Goal: Feedback & Contribution: Contribute content

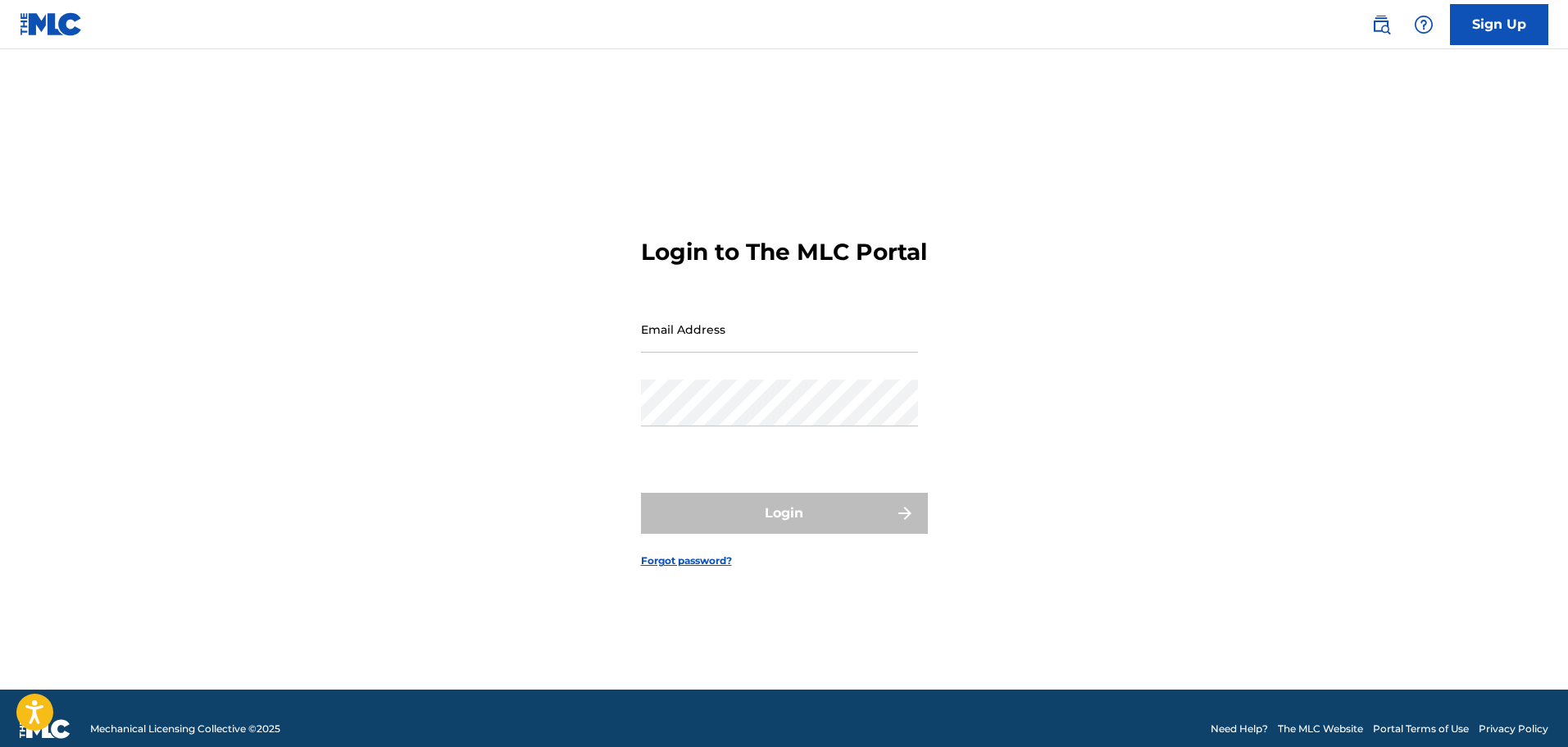
click at [754, 349] on input "Email Address" at bounding box center [779, 329] width 277 height 47
type input "[EMAIL_ADDRESS][DOMAIN_NAME]"
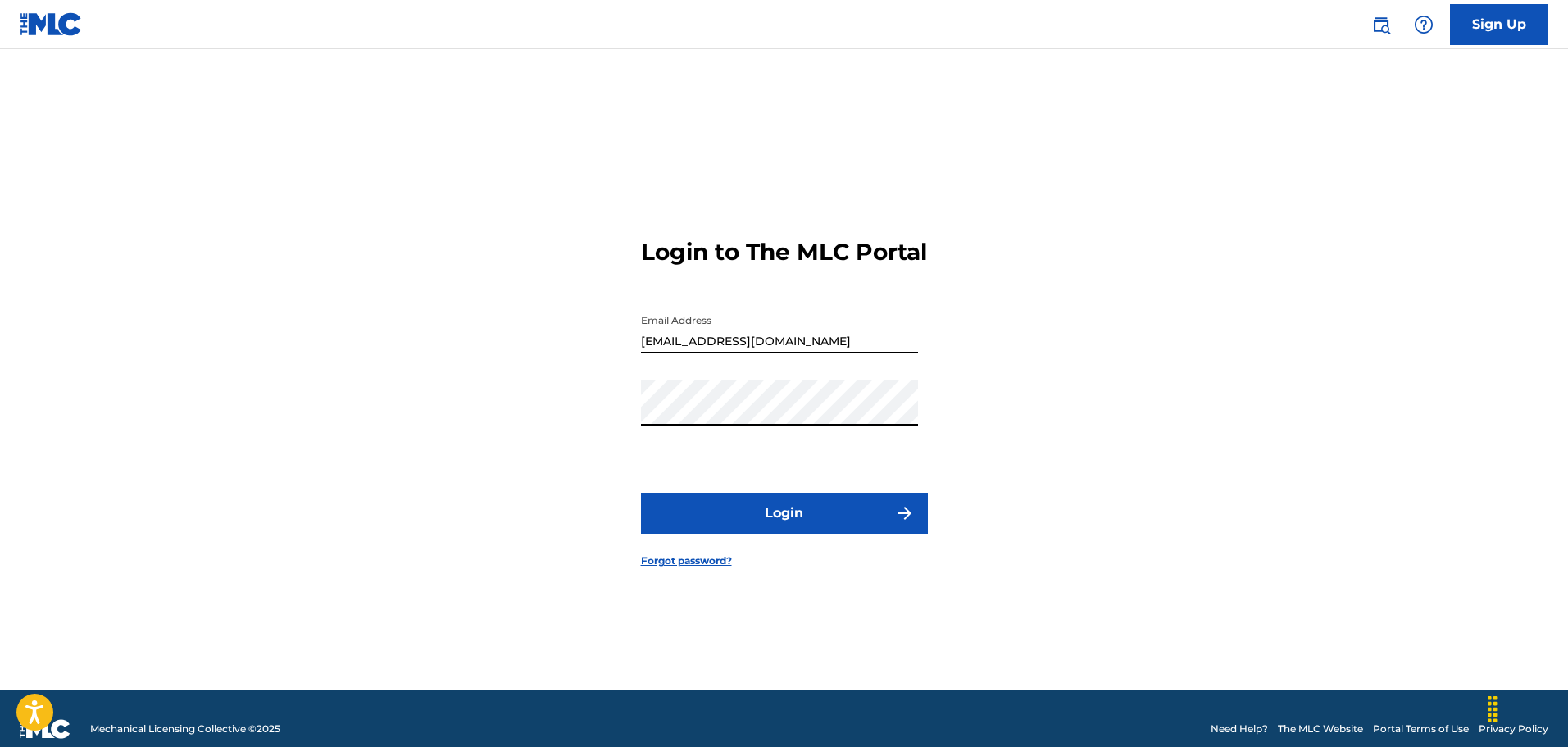
click at [641, 493] on button "Login" at bounding box center [784, 513] width 287 height 41
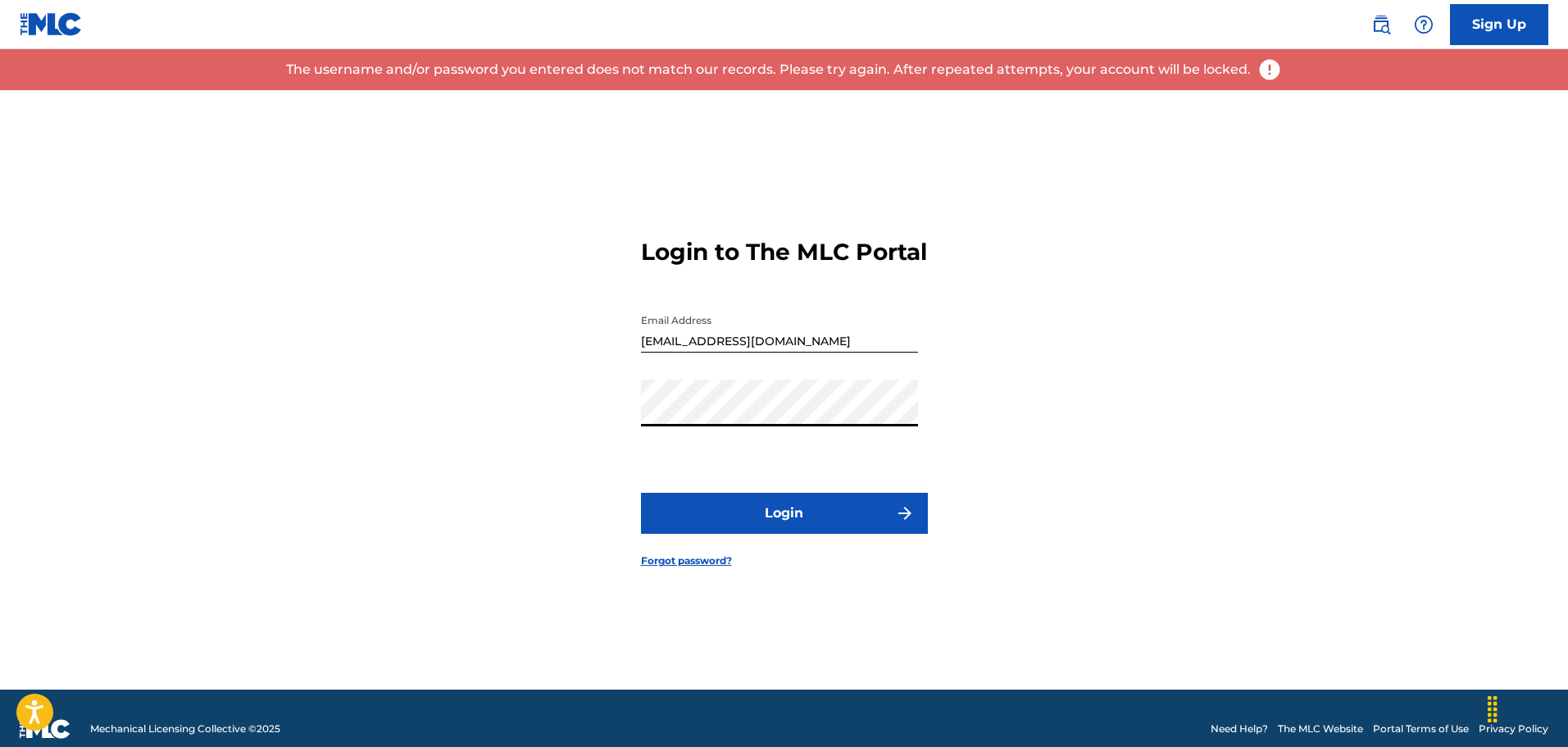
click at [641, 493] on button "Login" at bounding box center [784, 513] width 287 height 41
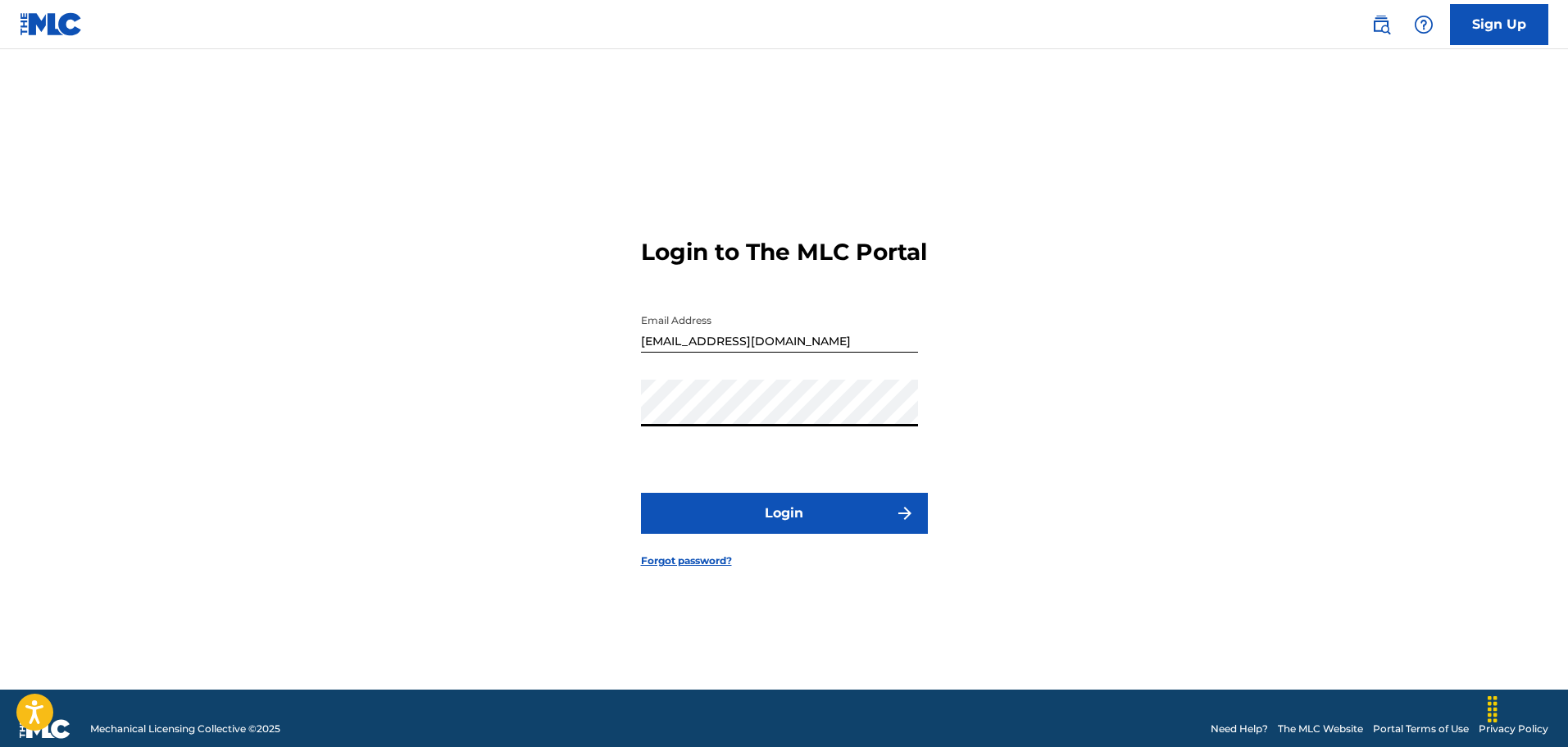
click at [641, 493] on button "Login" at bounding box center [784, 513] width 287 height 41
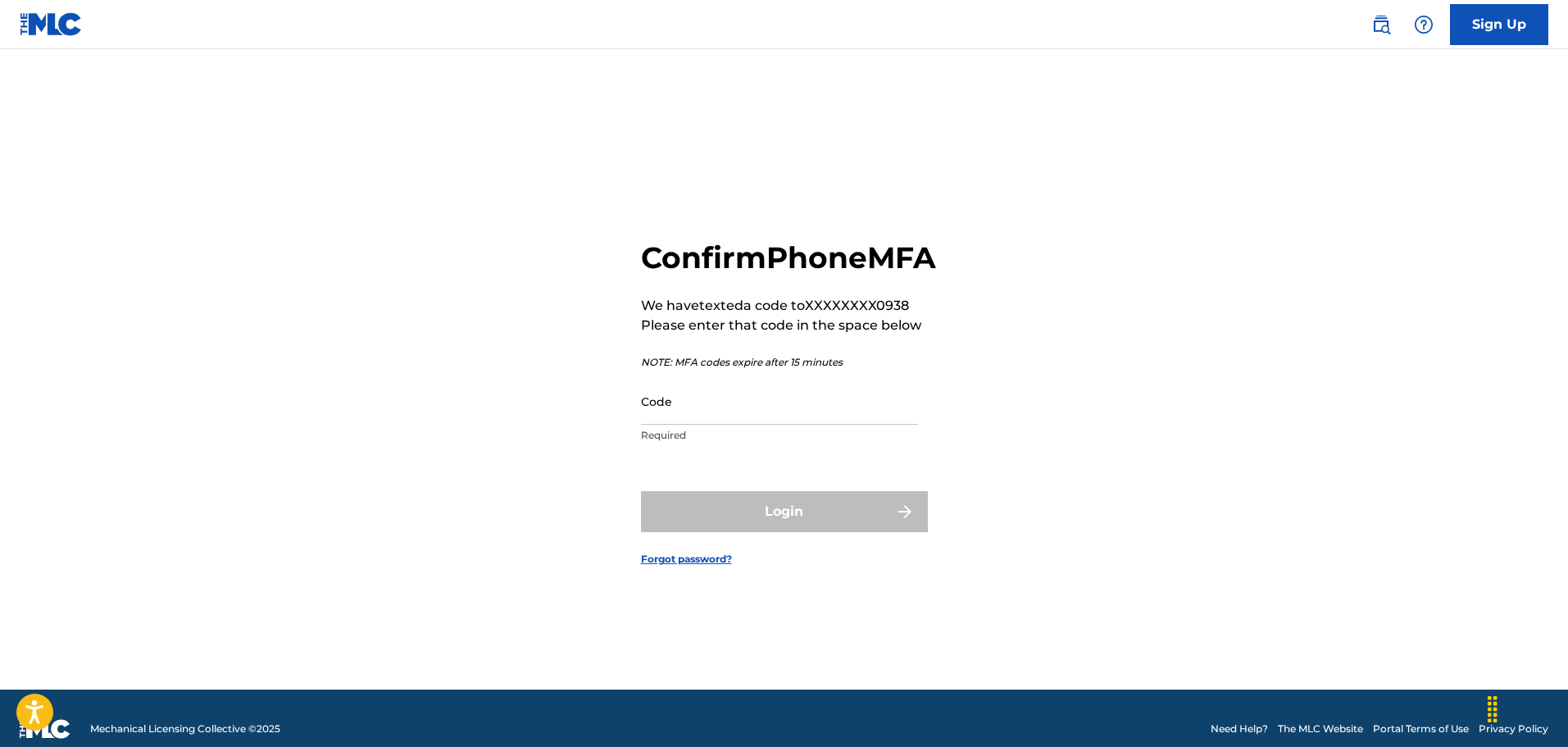
click at [695, 425] on input "Code" at bounding box center [779, 401] width 277 height 47
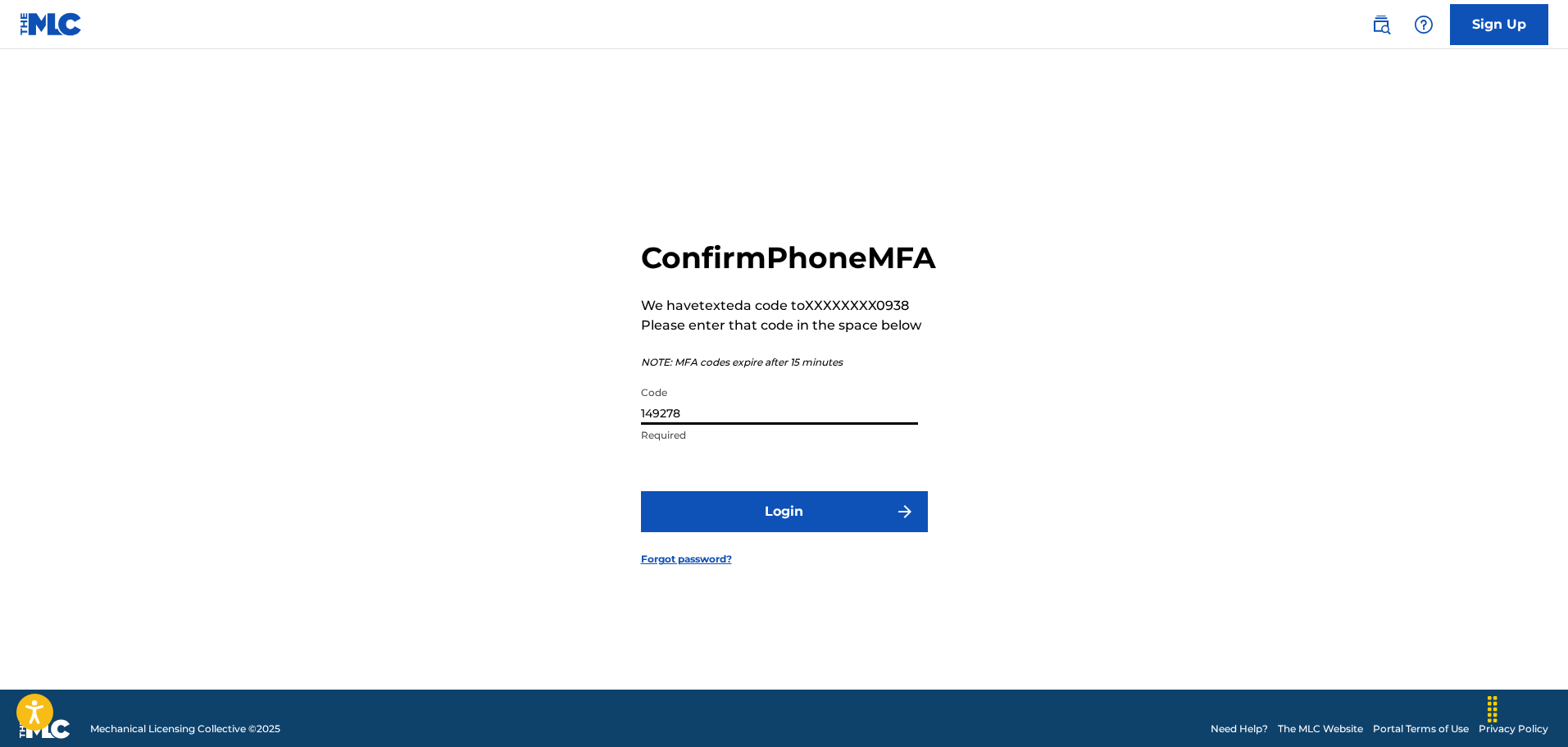
type input "149278"
click at [641, 491] on button "Login" at bounding box center [784, 512] width 287 height 41
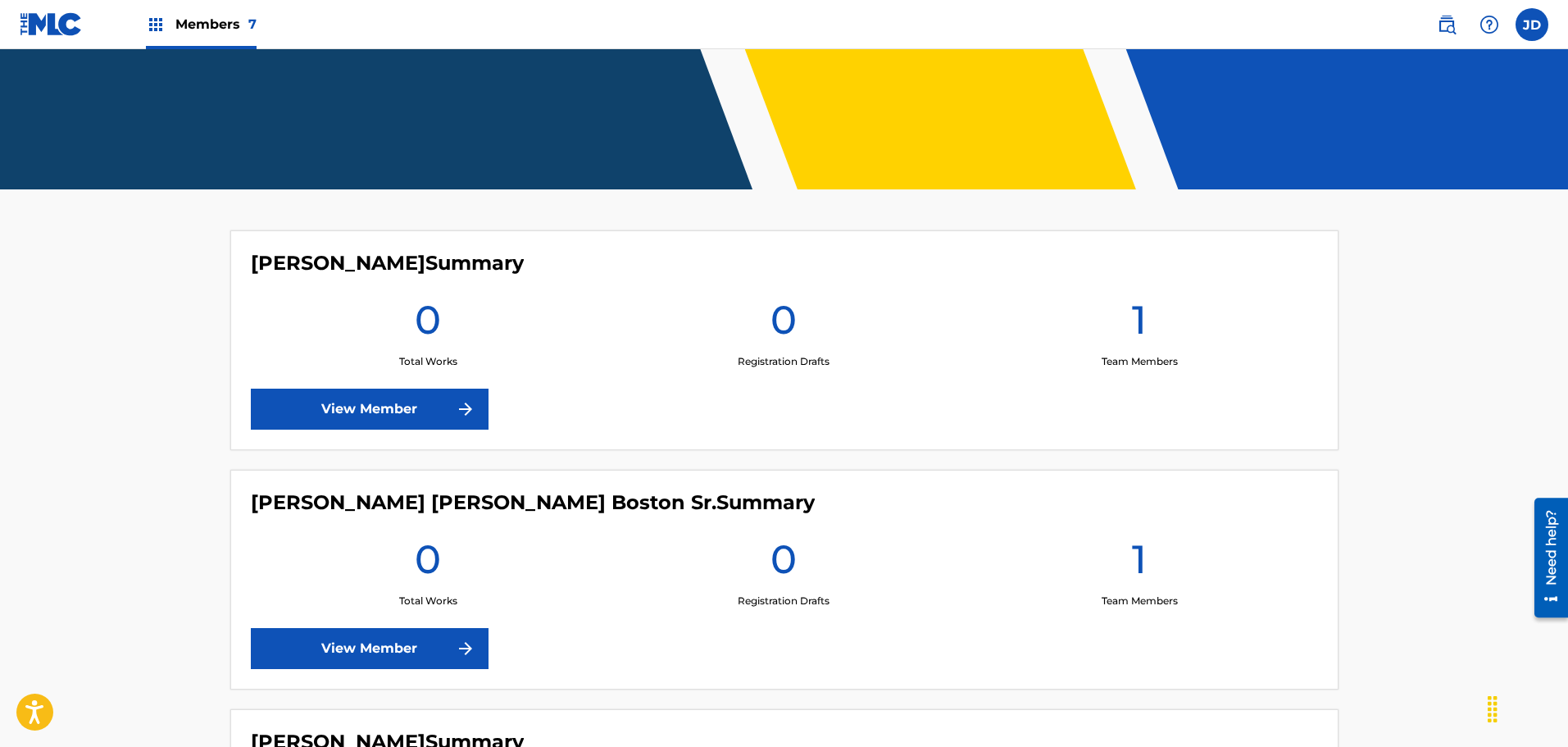
scroll to position [164, 0]
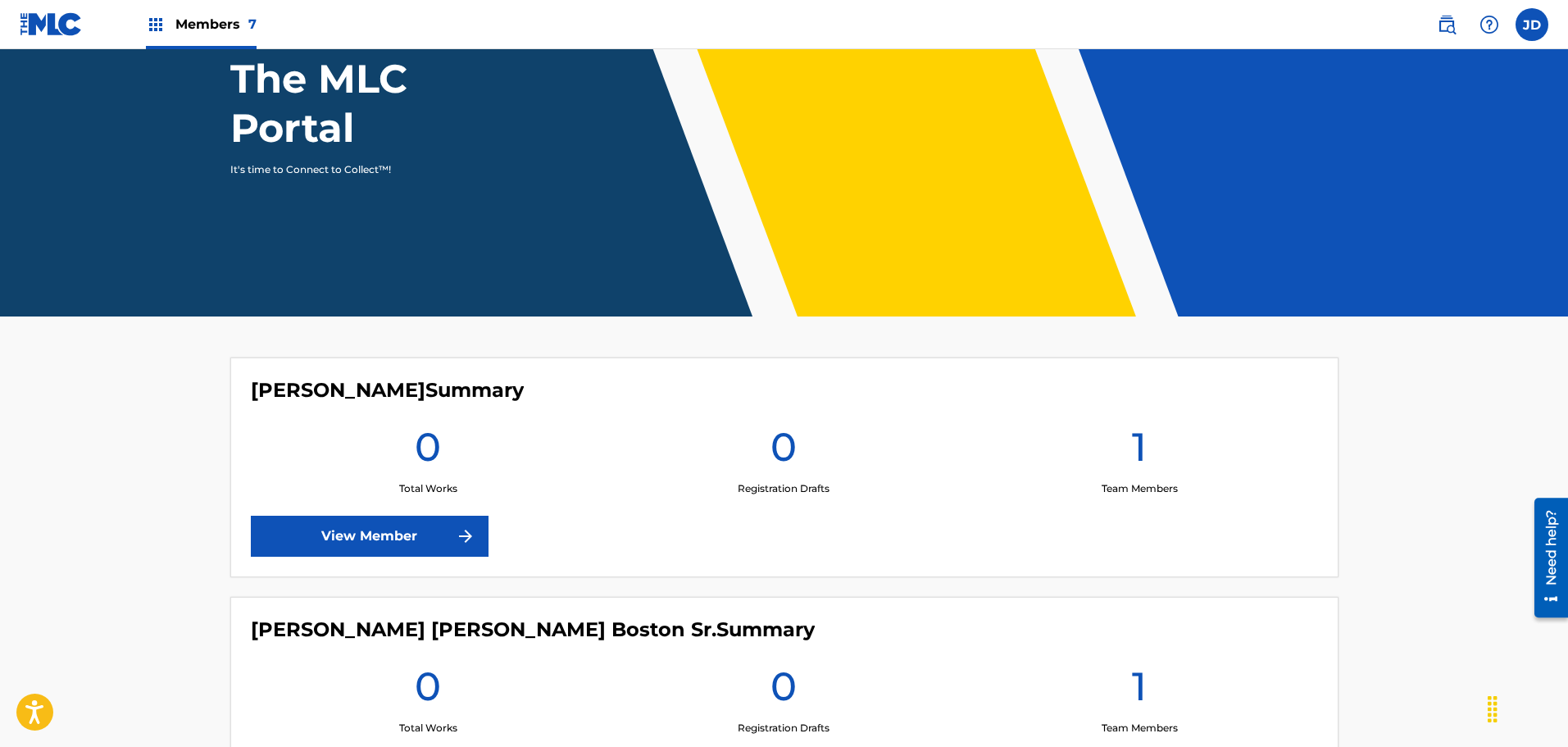
click at [215, 23] on span "Members 7" at bounding box center [216, 24] width 81 height 19
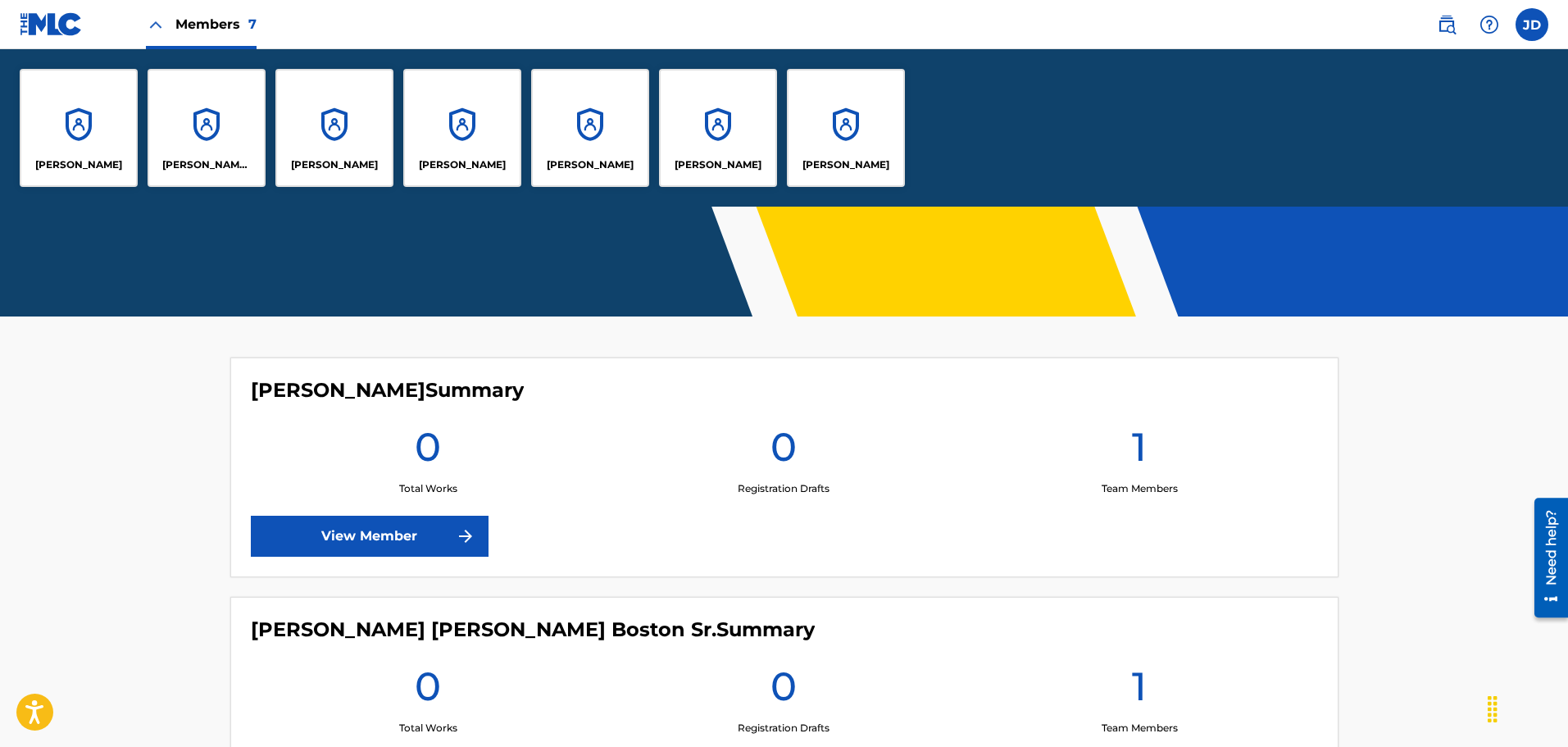
click at [385, 135] on div "[PERSON_NAME]" at bounding box center [334, 128] width 118 height 118
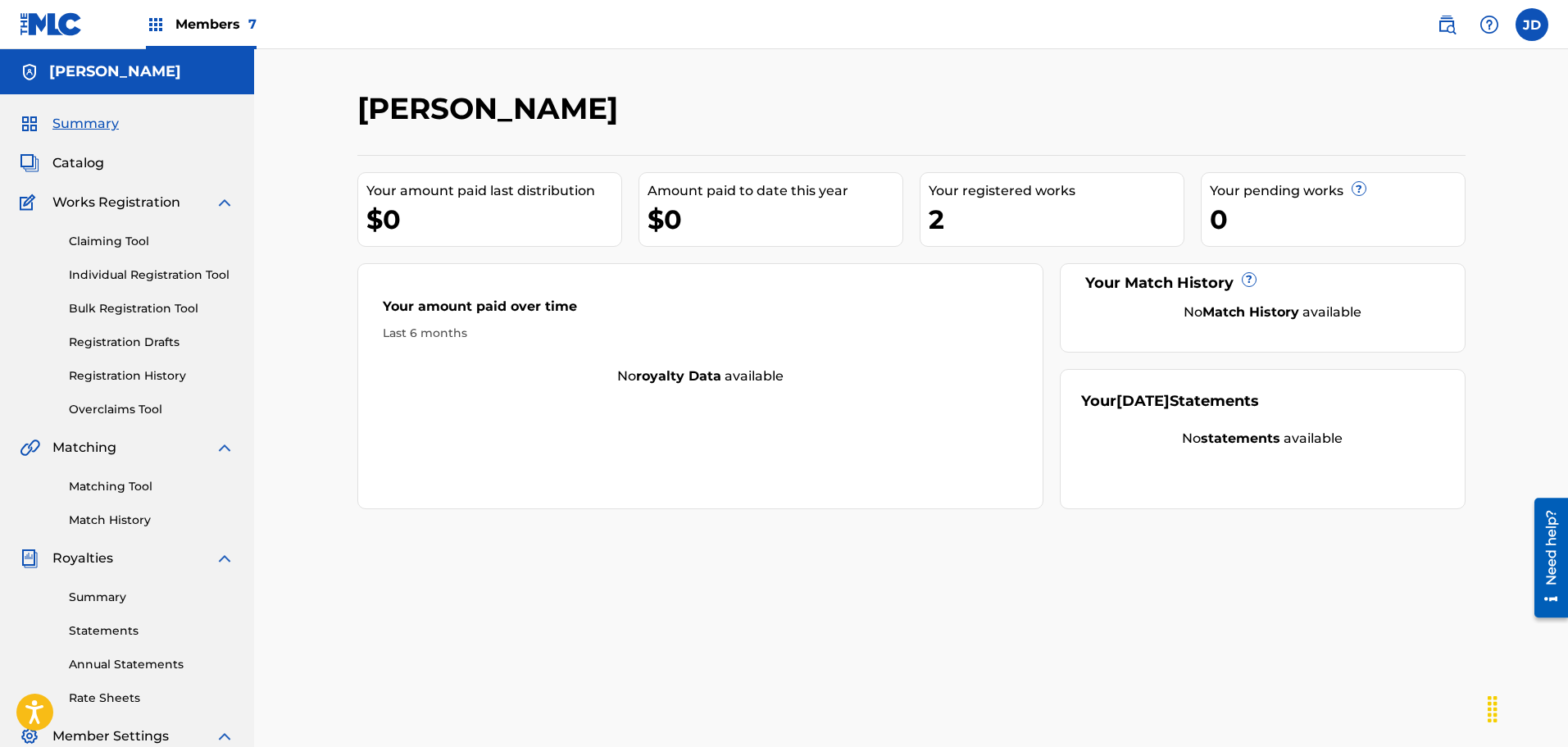
click at [88, 161] on span "Catalog" at bounding box center [78, 163] width 52 height 20
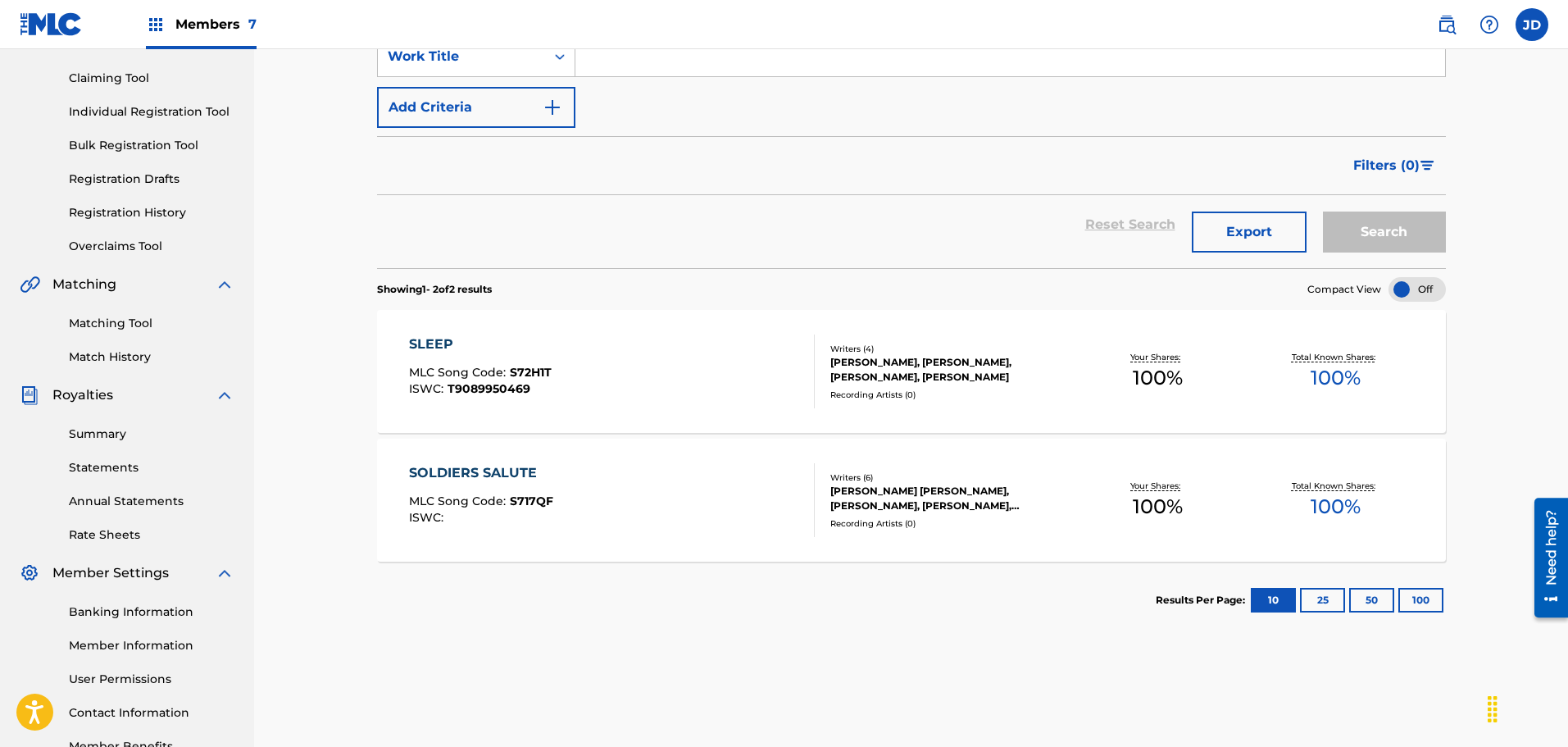
scroll to position [164, 0]
click at [199, 20] on span "Members 7" at bounding box center [216, 24] width 81 height 19
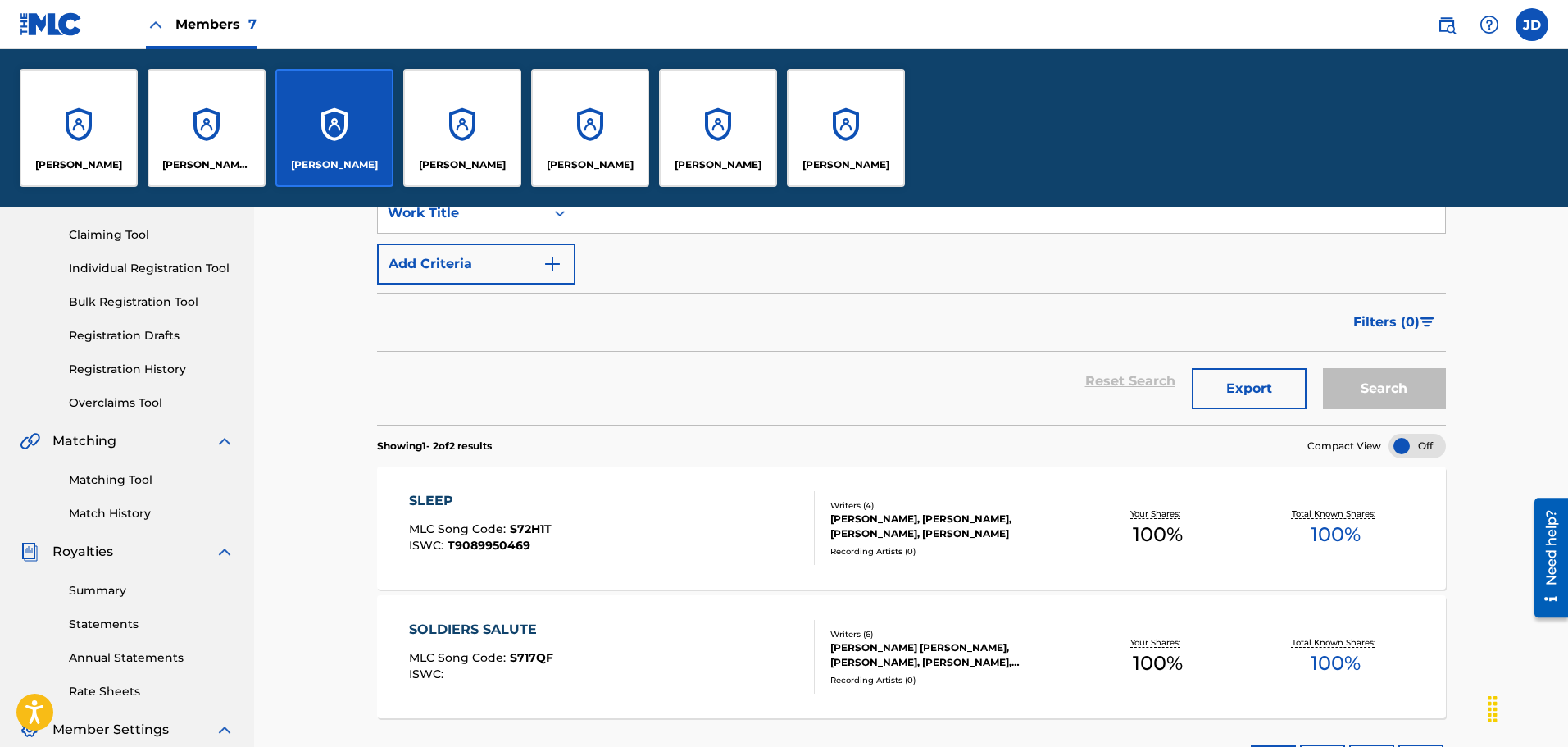
scroll to position [321, 0]
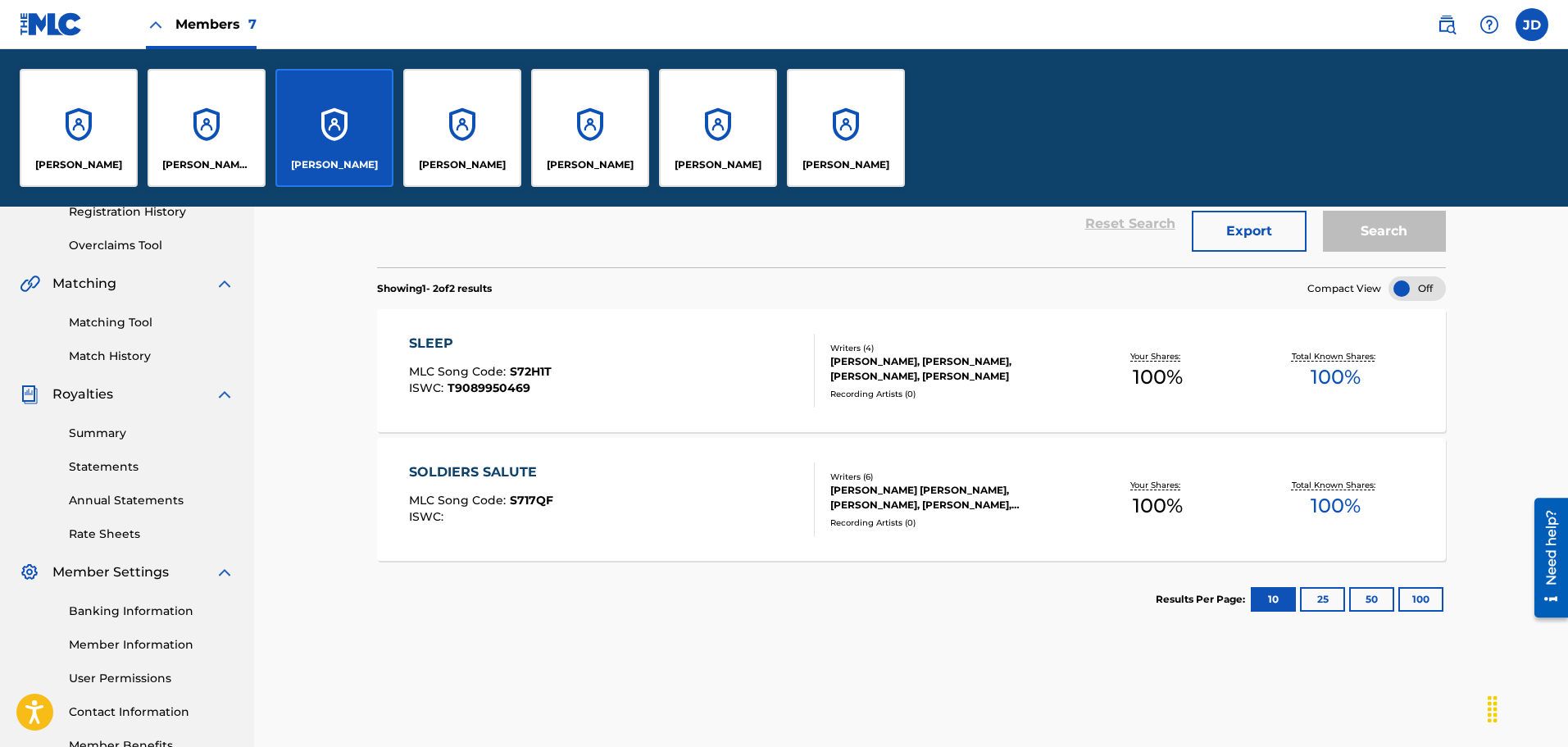
click at [722, 143] on div "[PERSON_NAME]" at bounding box center [718, 128] width 118 height 118
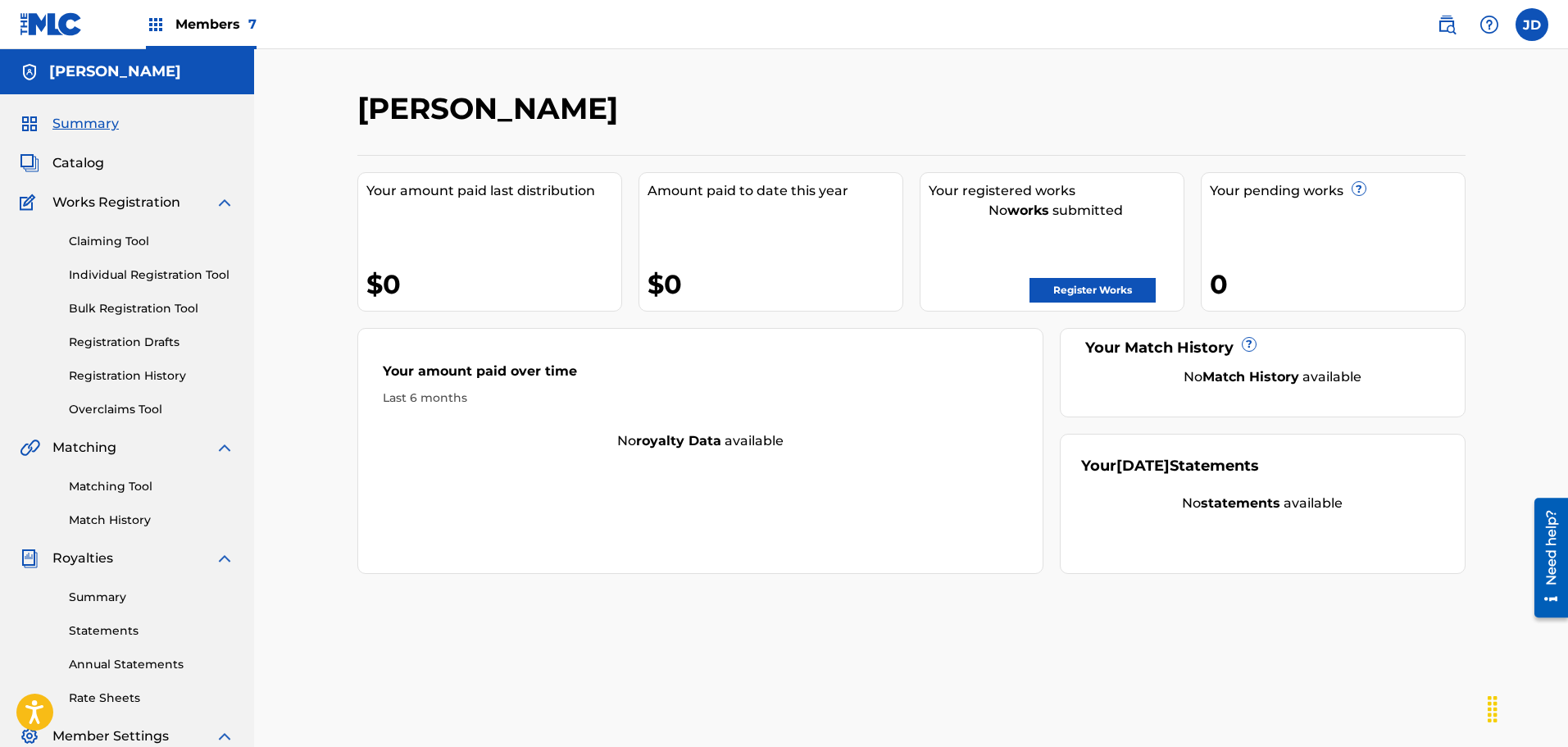
click at [230, 32] on span "Members 7" at bounding box center [216, 24] width 81 height 19
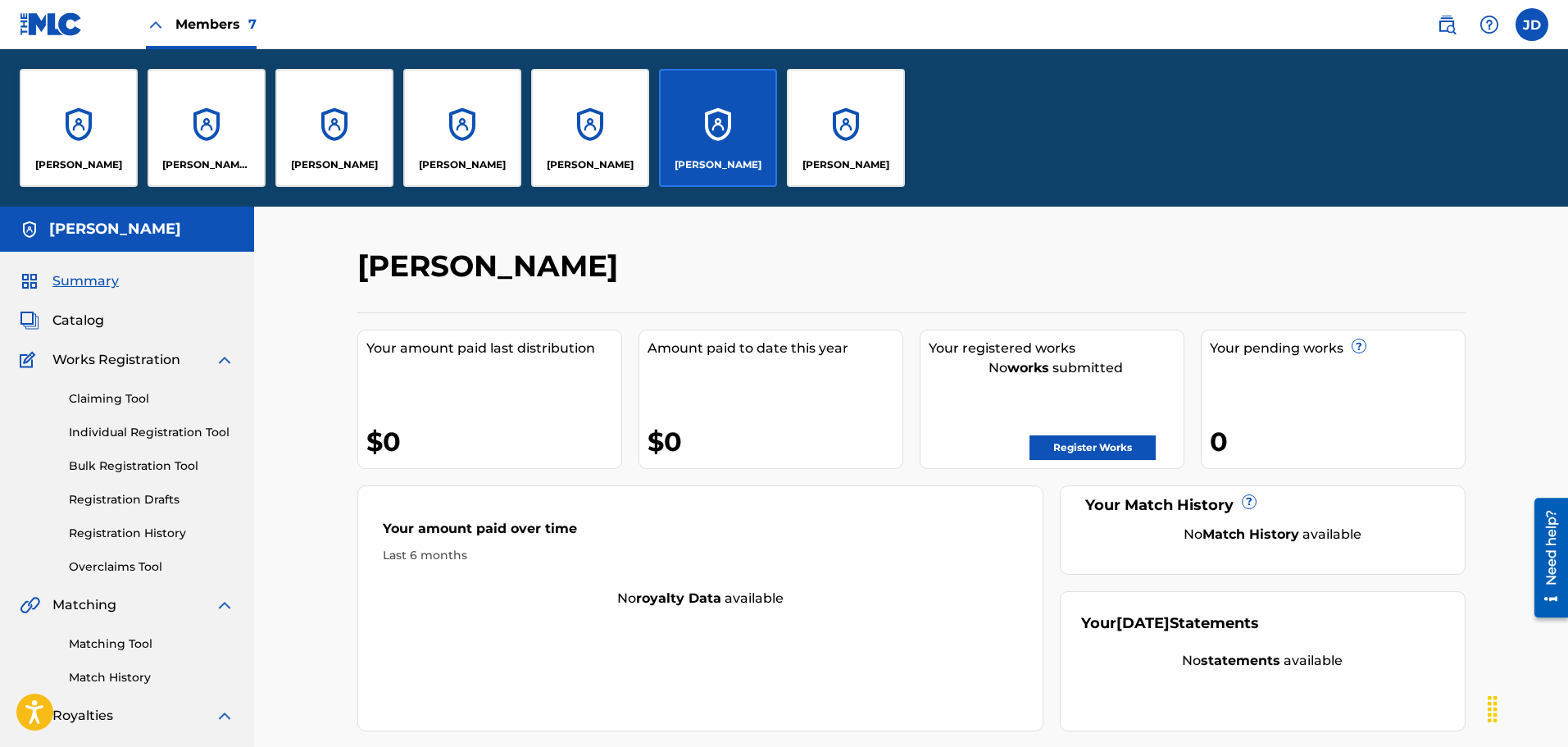
click at [58, 102] on div "[PERSON_NAME]" at bounding box center [78, 128] width 118 height 118
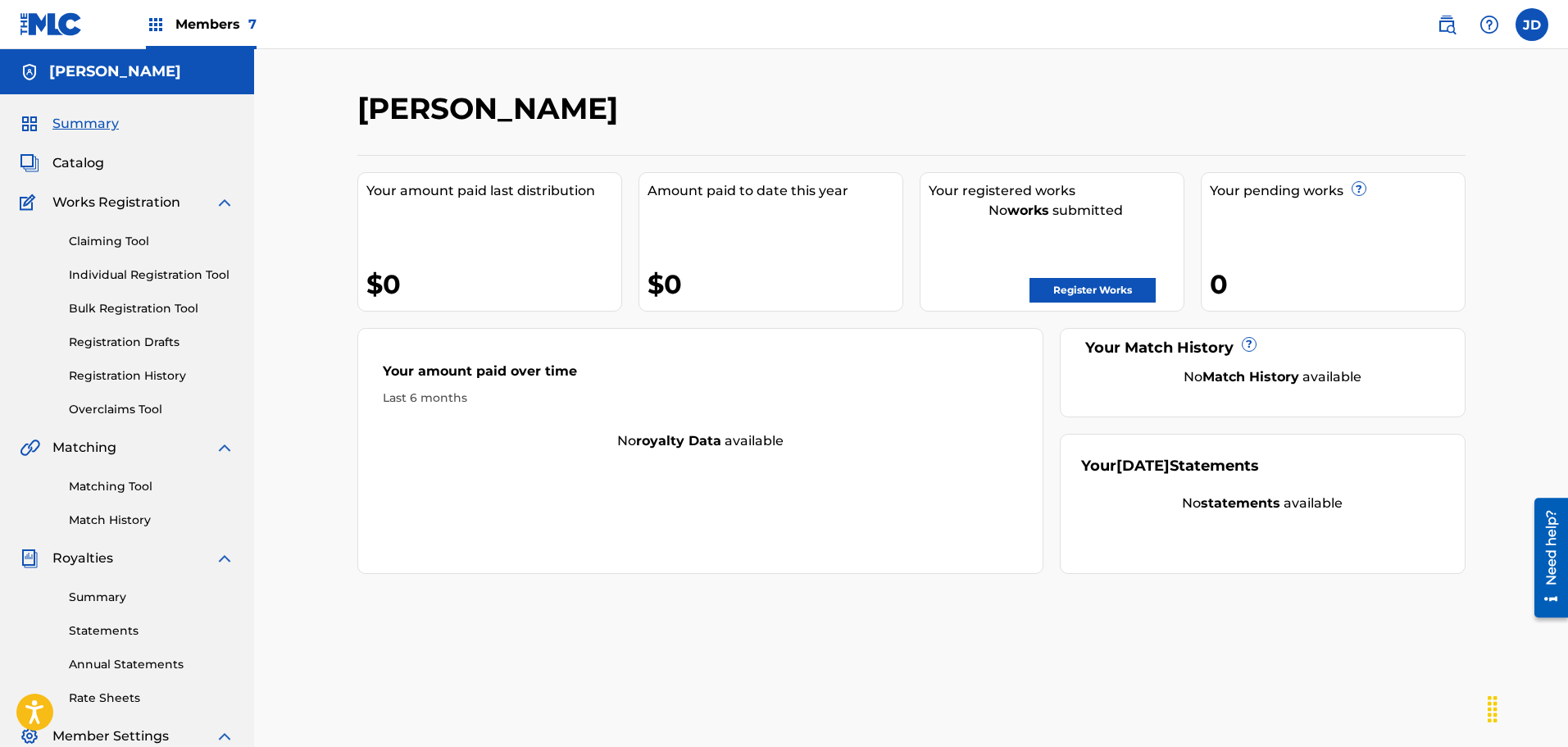
click at [118, 237] on link "Claiming Tool" at bounding box center [152, 241] width 165 height 17
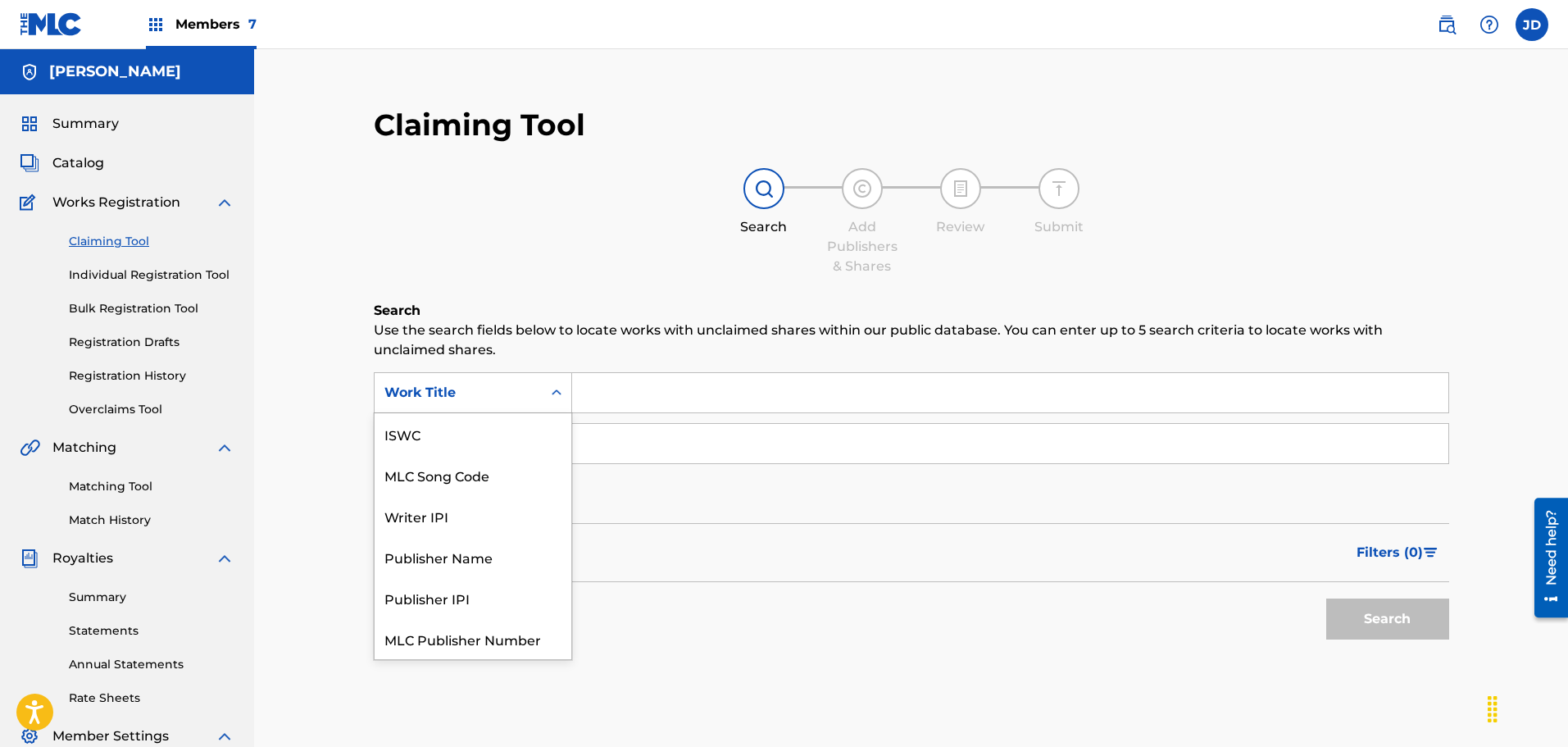
click at [518, 397] on div "Work Title" at bounding box center [458, 392] width 147 height 20
click at [458, 640] on div "Work Title" at bounding box center [473, 639] width 197 height 41
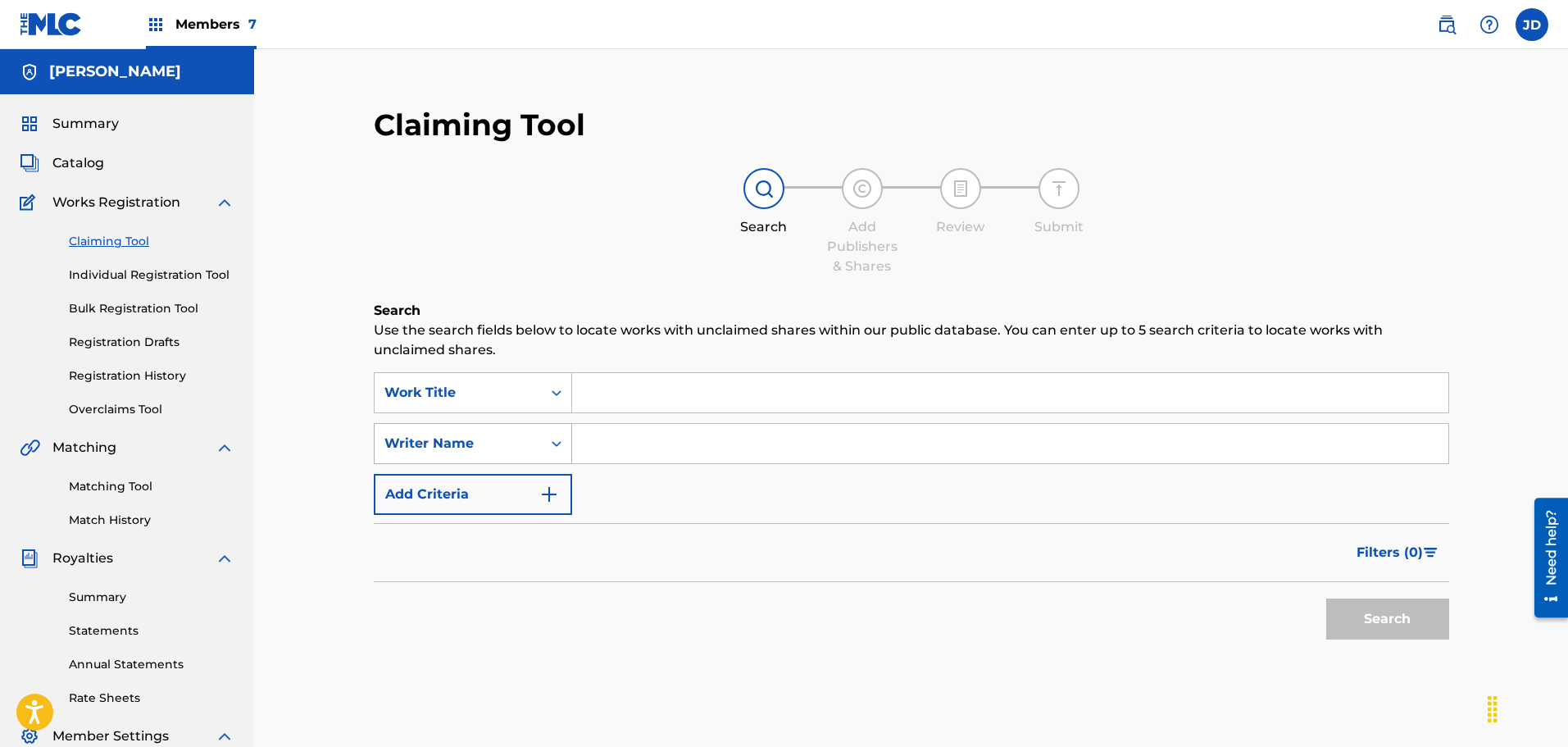
click at [533, 441] on div "Writer Name" at bounding box center [458, 443] width 167 height 32
click at [93, 154] on span "Catalog" at bounding box center [78, 163] width 52 height 20
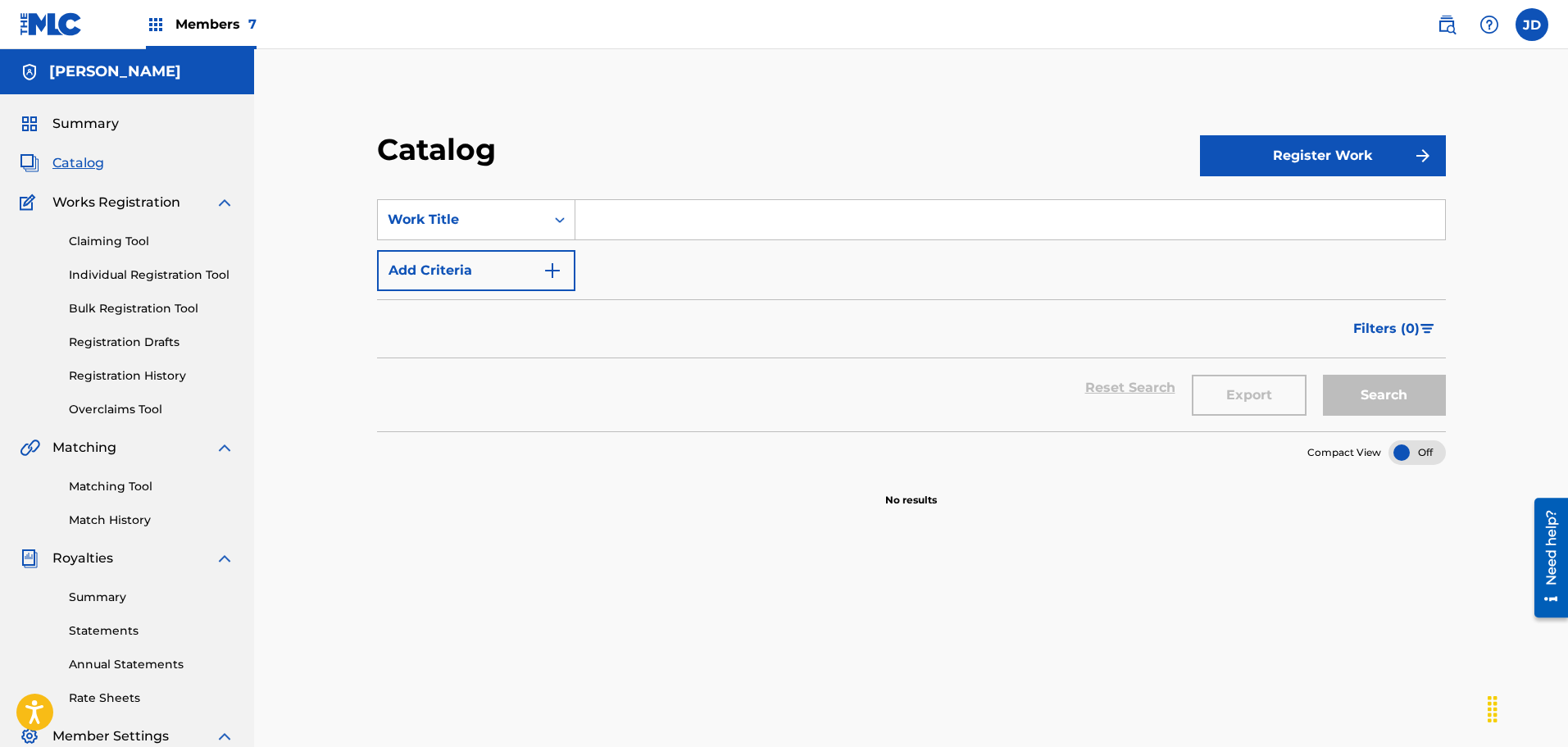
click at [171, 23] on div "Members 7" at bounding box center [201, 24] width 111 height 49
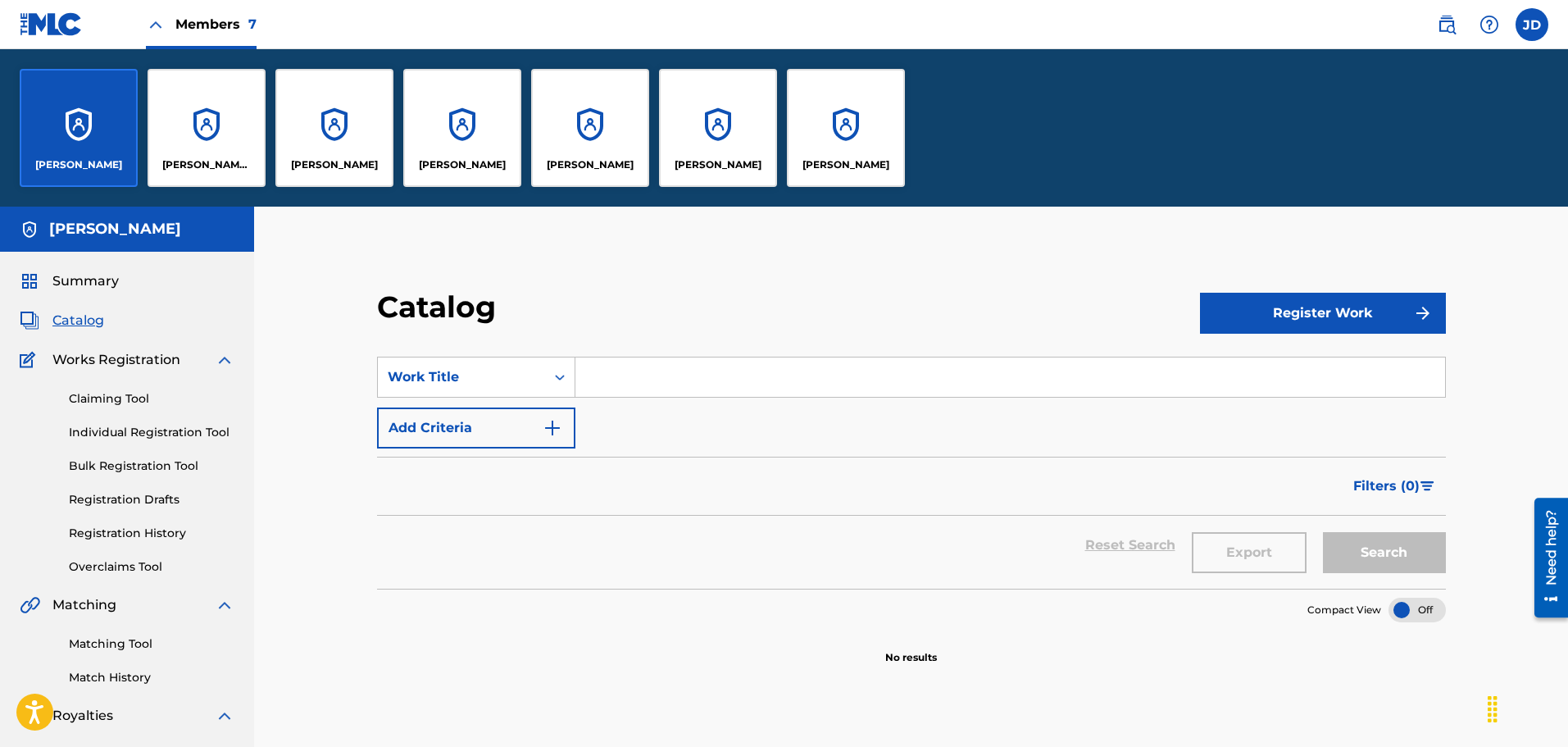
click at [331, 124] on div "[PERSON_NAME]" at bounding box center [334, 128] width 118 height 118
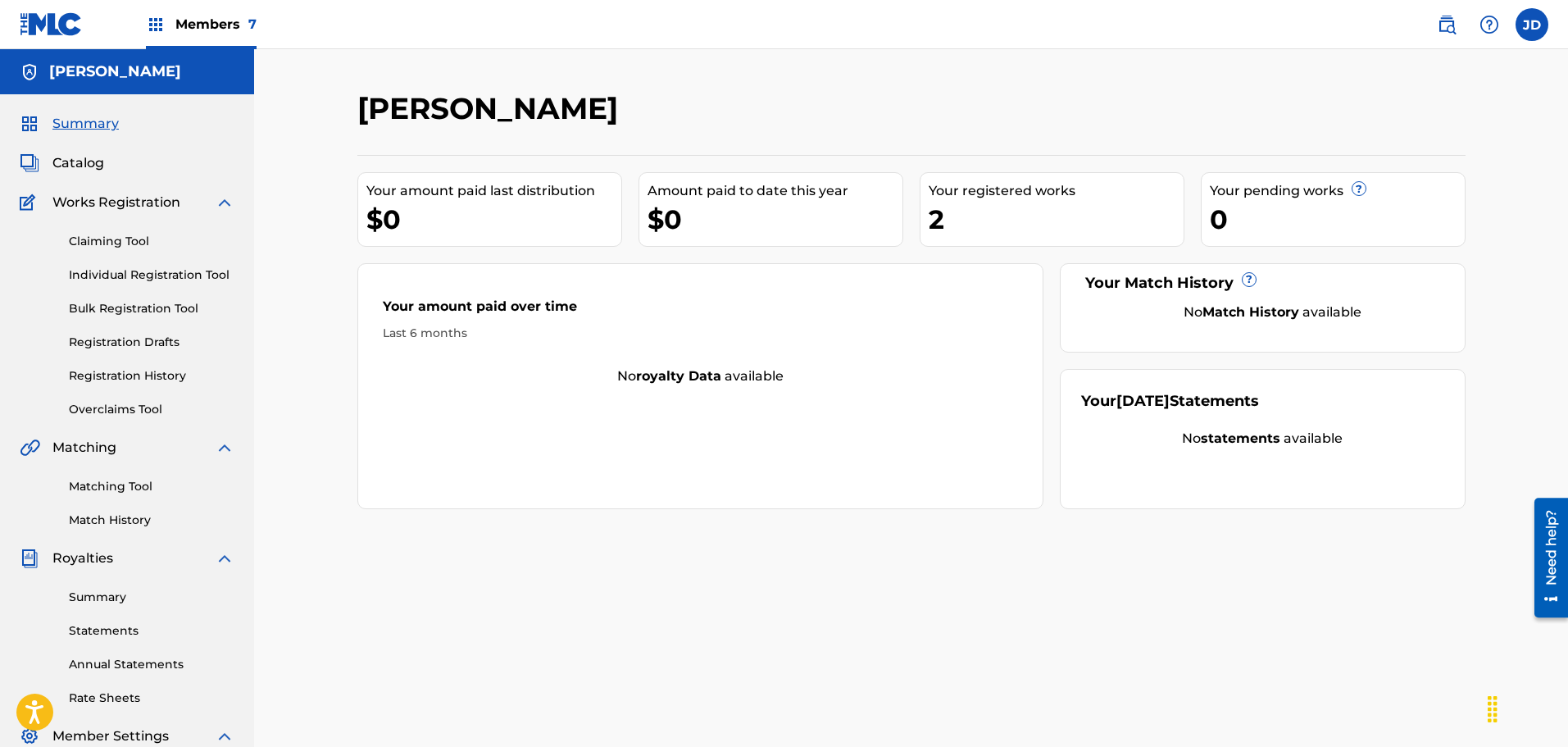
click at [1053, 227] on div "2" at bounding box center [1056, 219] width 255 height 37
click at [91, 165] on span "Catalog" at bounding box center [78, 163] width 52 height 20
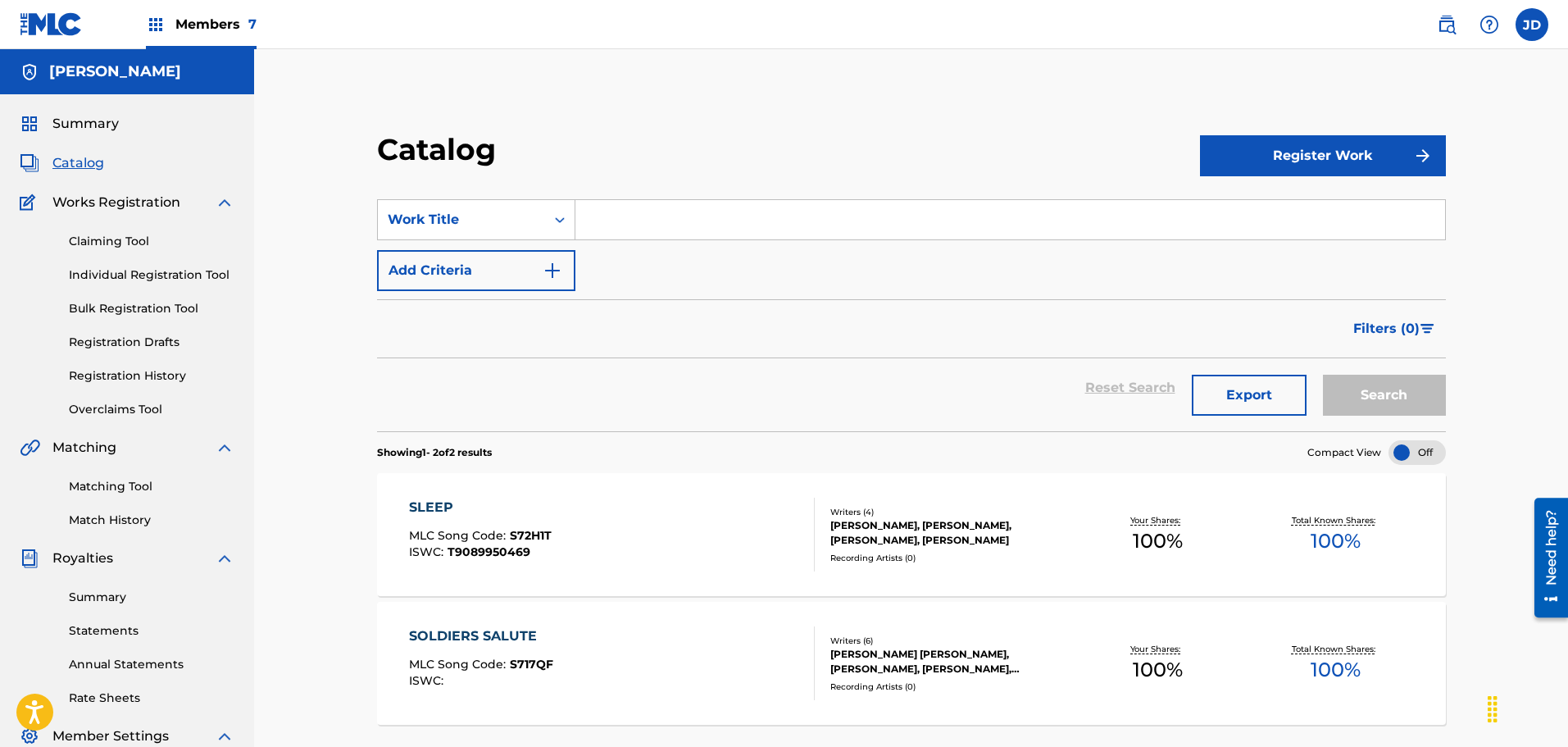
click at [97, 237] on link "Claiming Tool" at bounding box center [152, 241] width 165 height 17
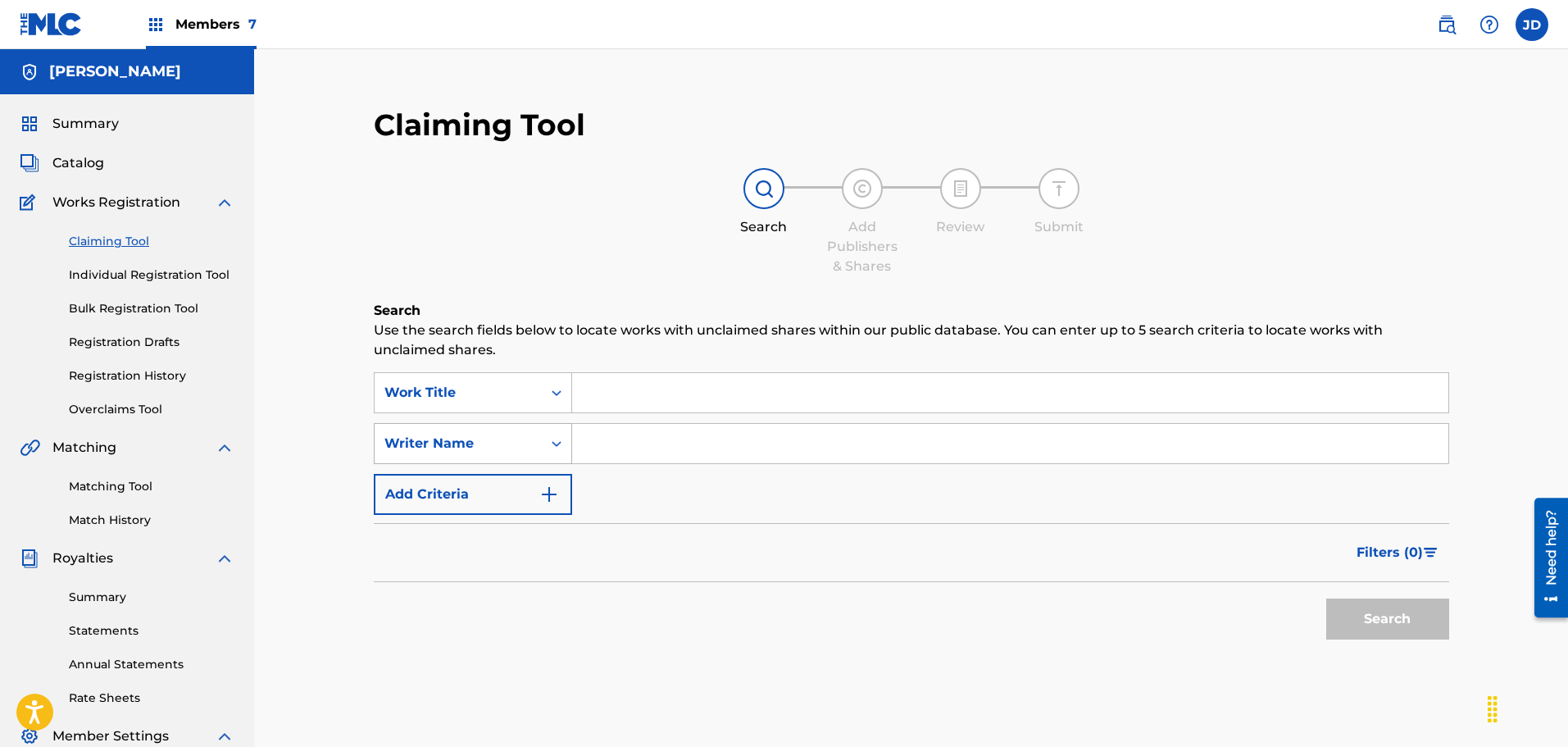
click at [461, 428] on div "Writer Name" at bounding box center [458, 443] width 167 height 32
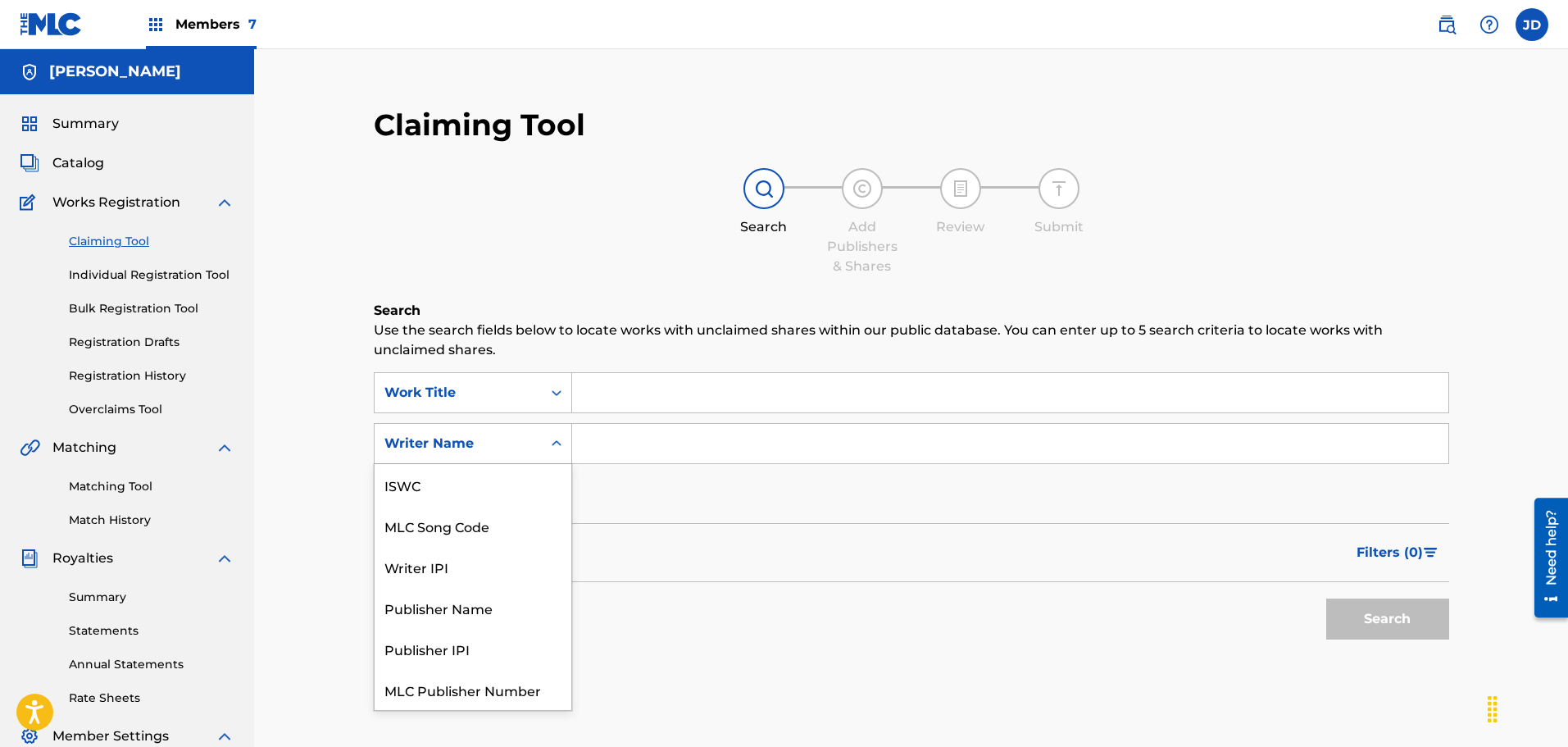
scroll to position [41, 0]
click at [614, 448] on input "Search Form" at bounding box center [1010, 443] width 876 height 39
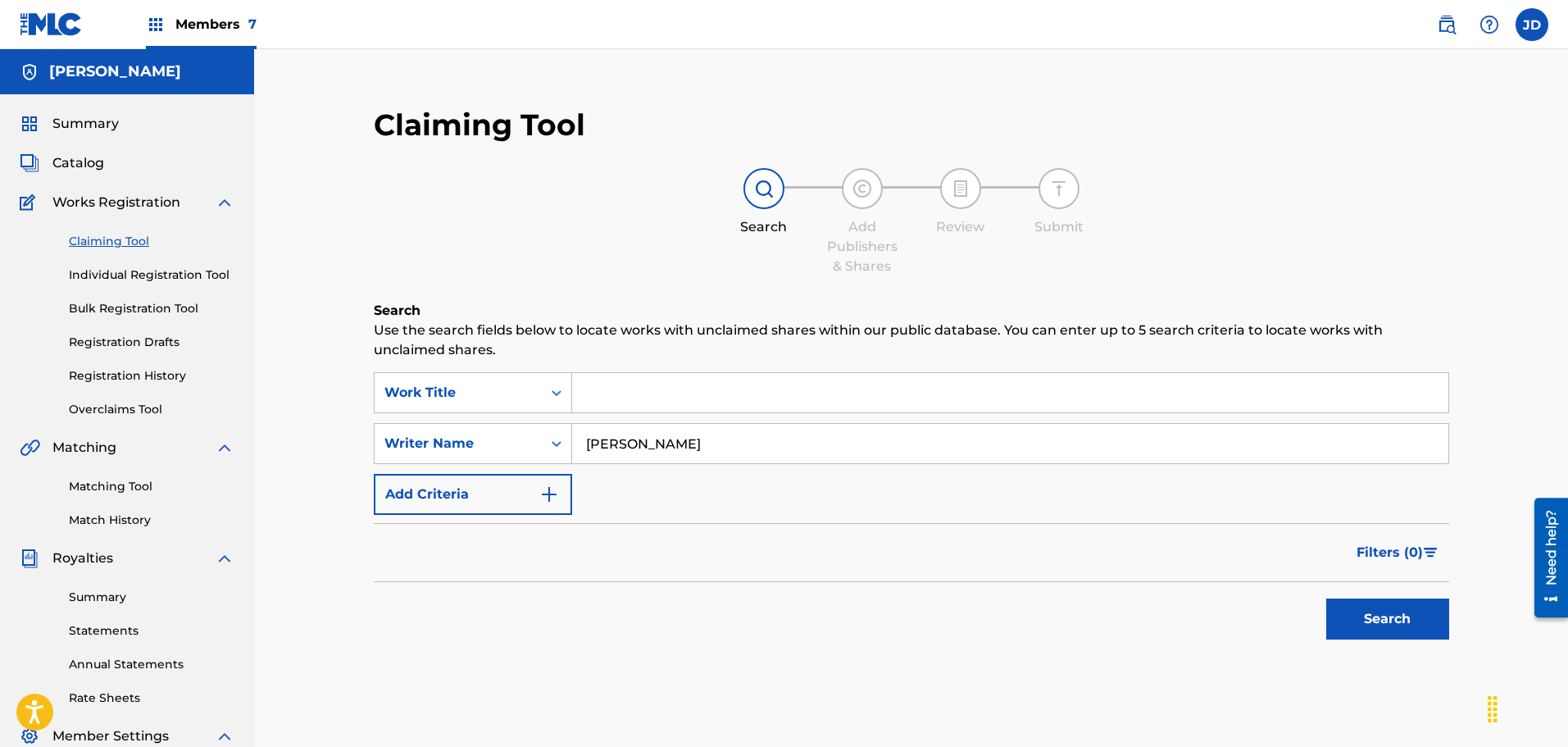
click at [1367, 606] on button "Search" at bounding box center [1387, 619] width 123 height 41
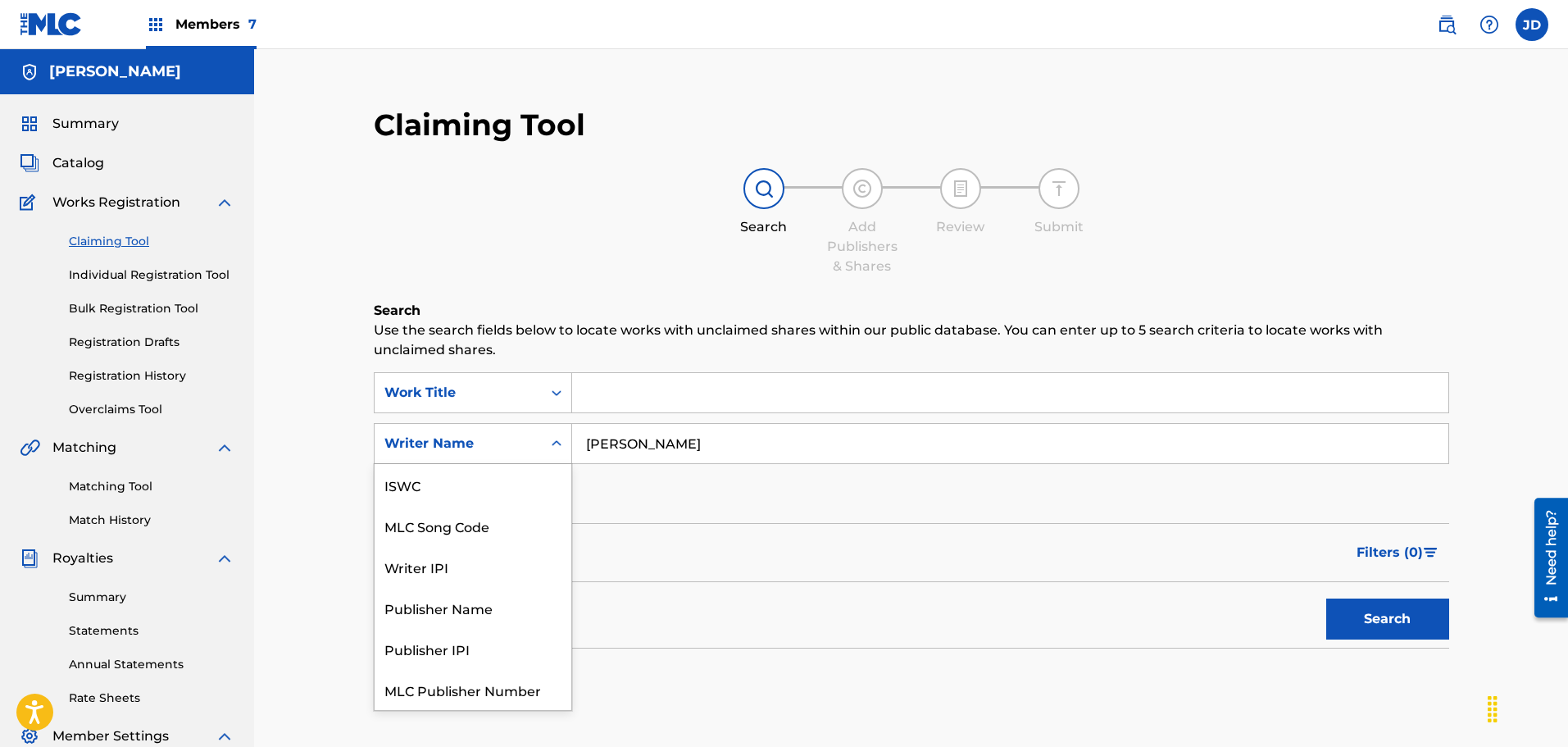
click at [549, 431] on div "Search Form" at bounding box center [556, 443] width 30 height 30
click at [676, 440] on input "[PERSON_NAME]" at bounding box center [1010, 443] width 876 height 39
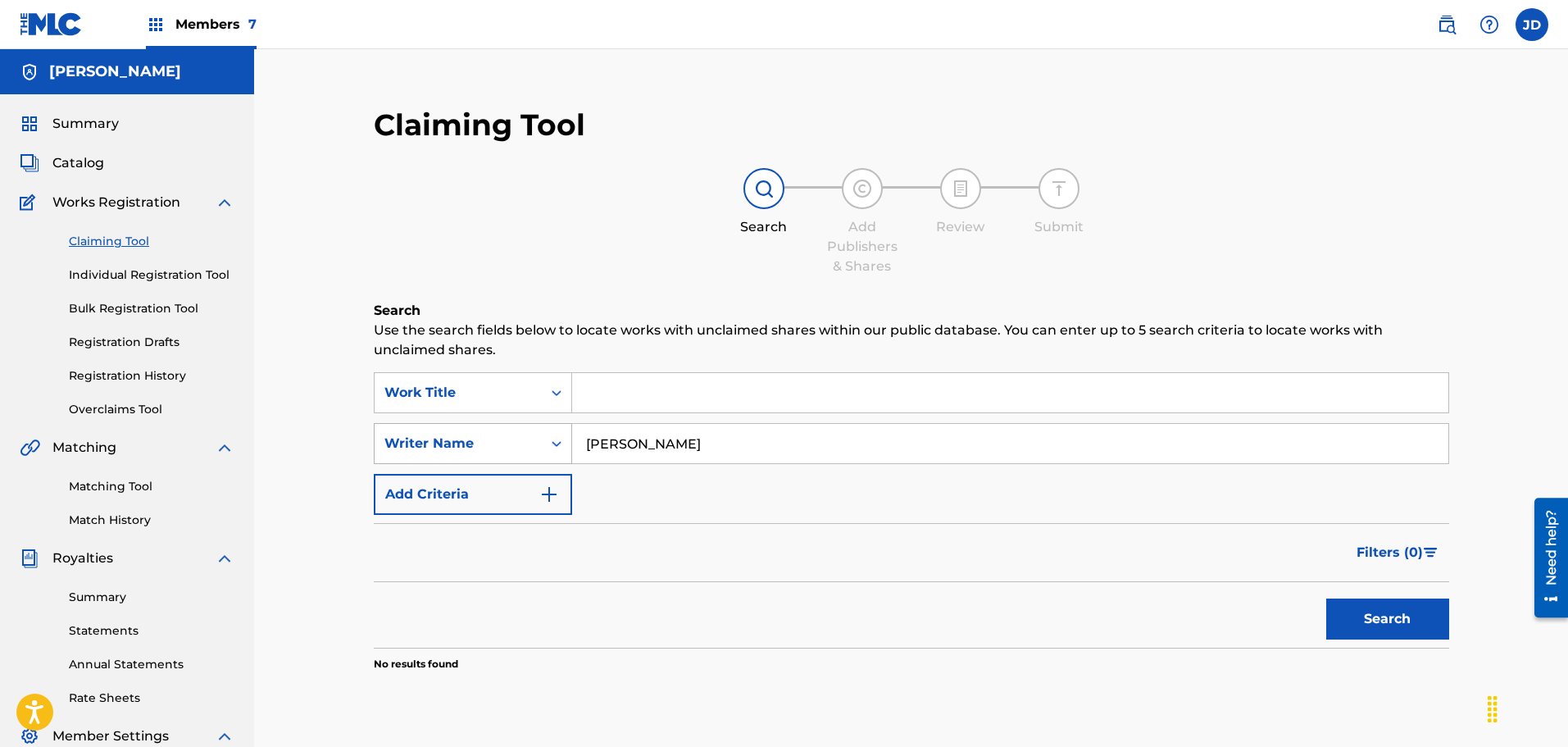
drag, startPoint x: 718, startPoint y: 445, endPoint x: 555, endPoint y: 459, distance: 163.6
click at [556, 459] on div "SearchWithCriteria4ea6929a-7390-4f4c-9c25-92b1259aef73 Writer Name [PERSON_NAME]" at bounding box center [912, 443] width 1075 height 41
click at [1356, 617] on button "Search" at bounding box center [1387, 619] width 123 height 41
drag, startPoint x: 748, startPoint y: 441, endPoint x: 560, endPoint y: 451, distance: 188.3
click at [545, 442] on div "SearchWithCriteria4ea6929a-7390-4f4c-9c25-92b1259aef73 Writer Name [PERSON_NAME]" at bounding box center [912, 443] width 1075 height 41
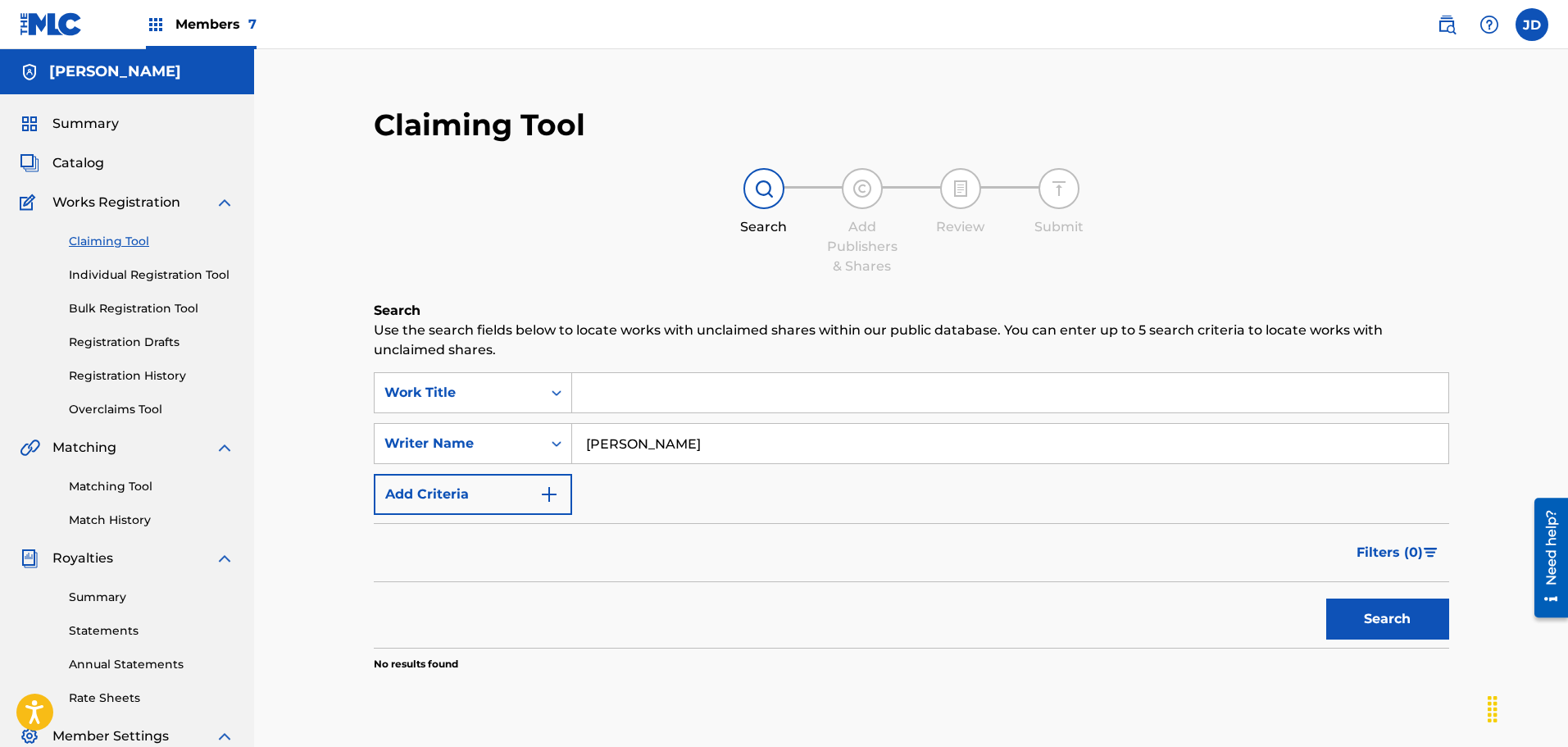
type input "[PERSON_NAME]"
click at [1381, 634] on button "Search" at bounding box center [1387, 619] width 123 height 41
click at [96, 599] on link "Summary" at bounding box center [152, 598] width 165 height 17
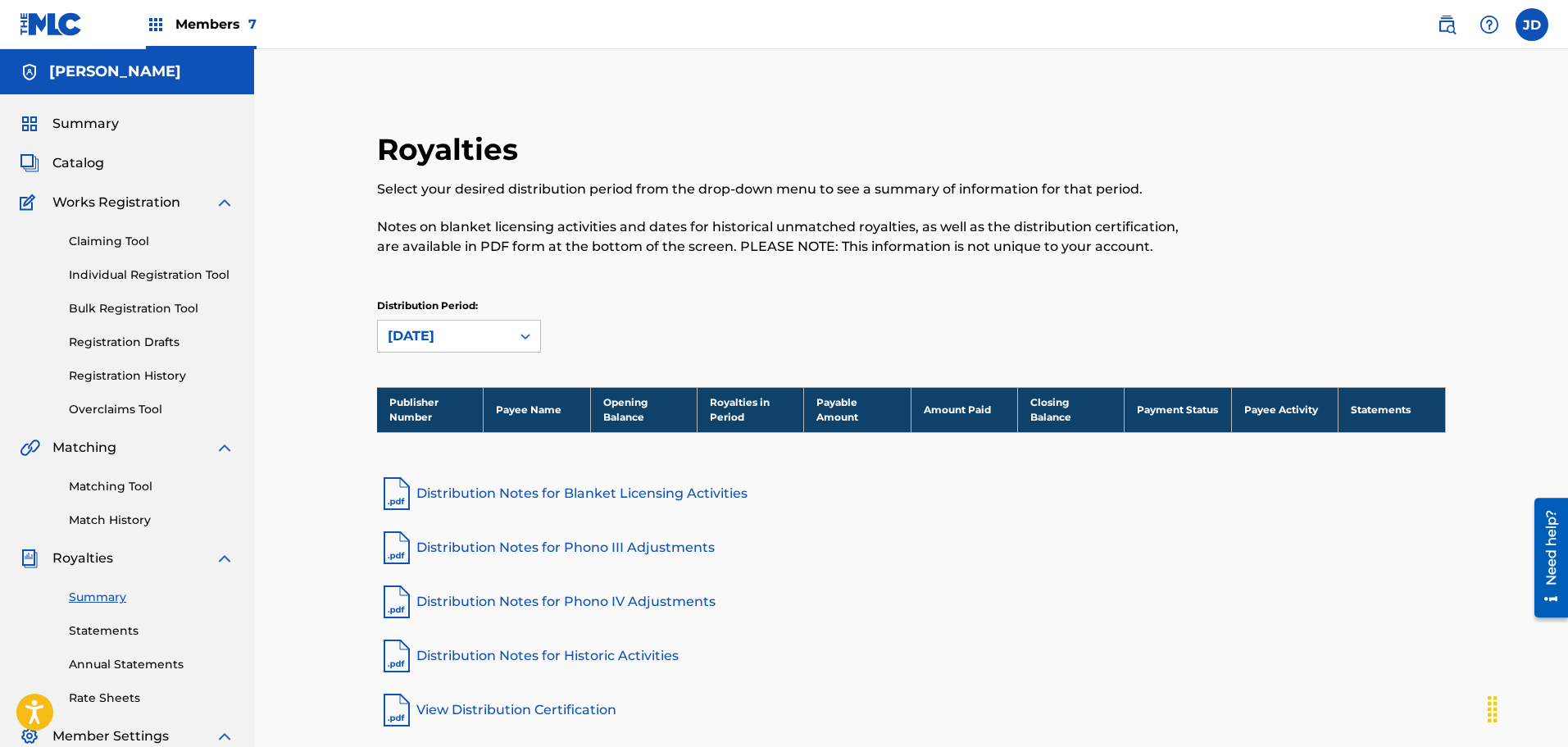
click at [83, 633] on link "Statements" at bounding box center [152, 631] width 165 height 17
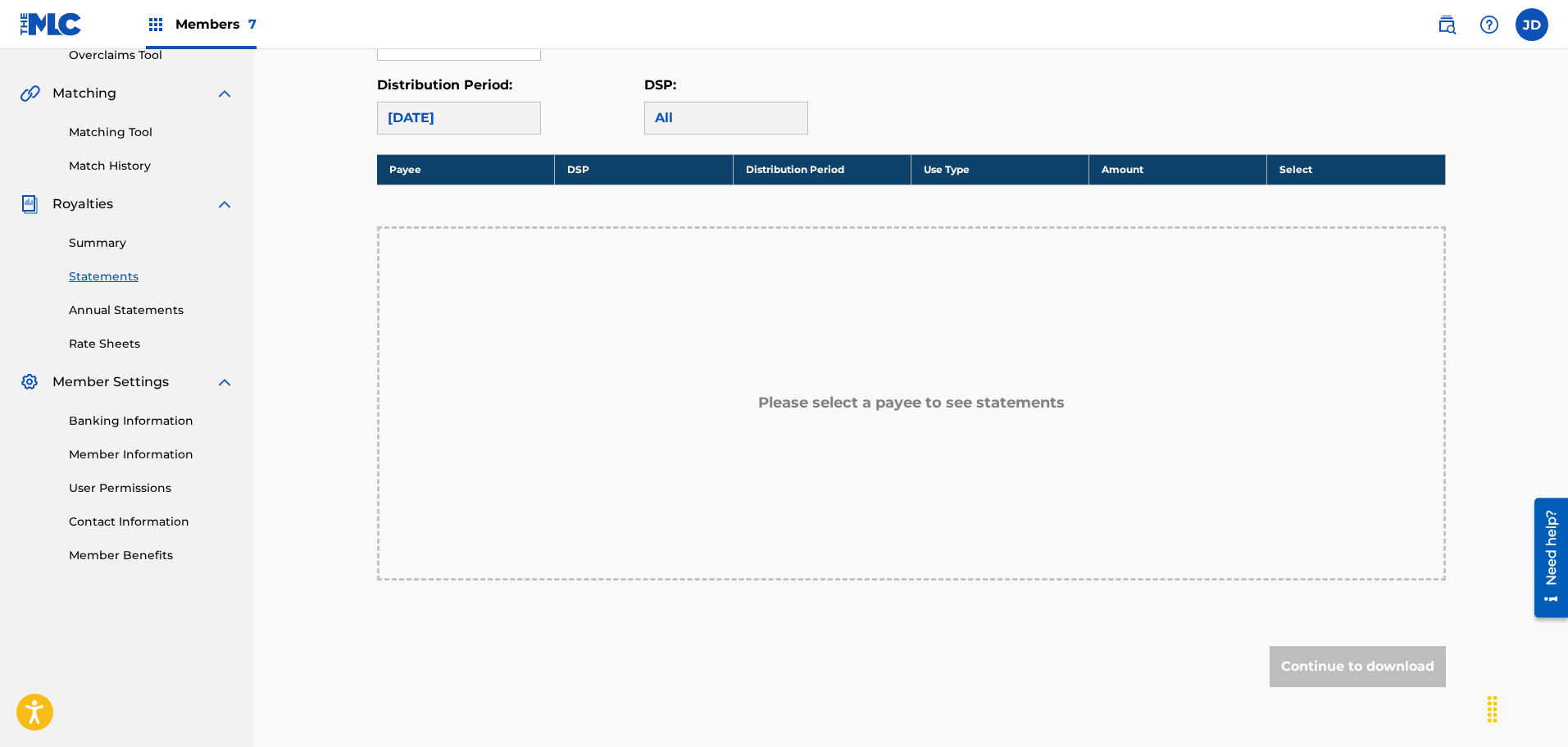
scroll to position [246, 0]
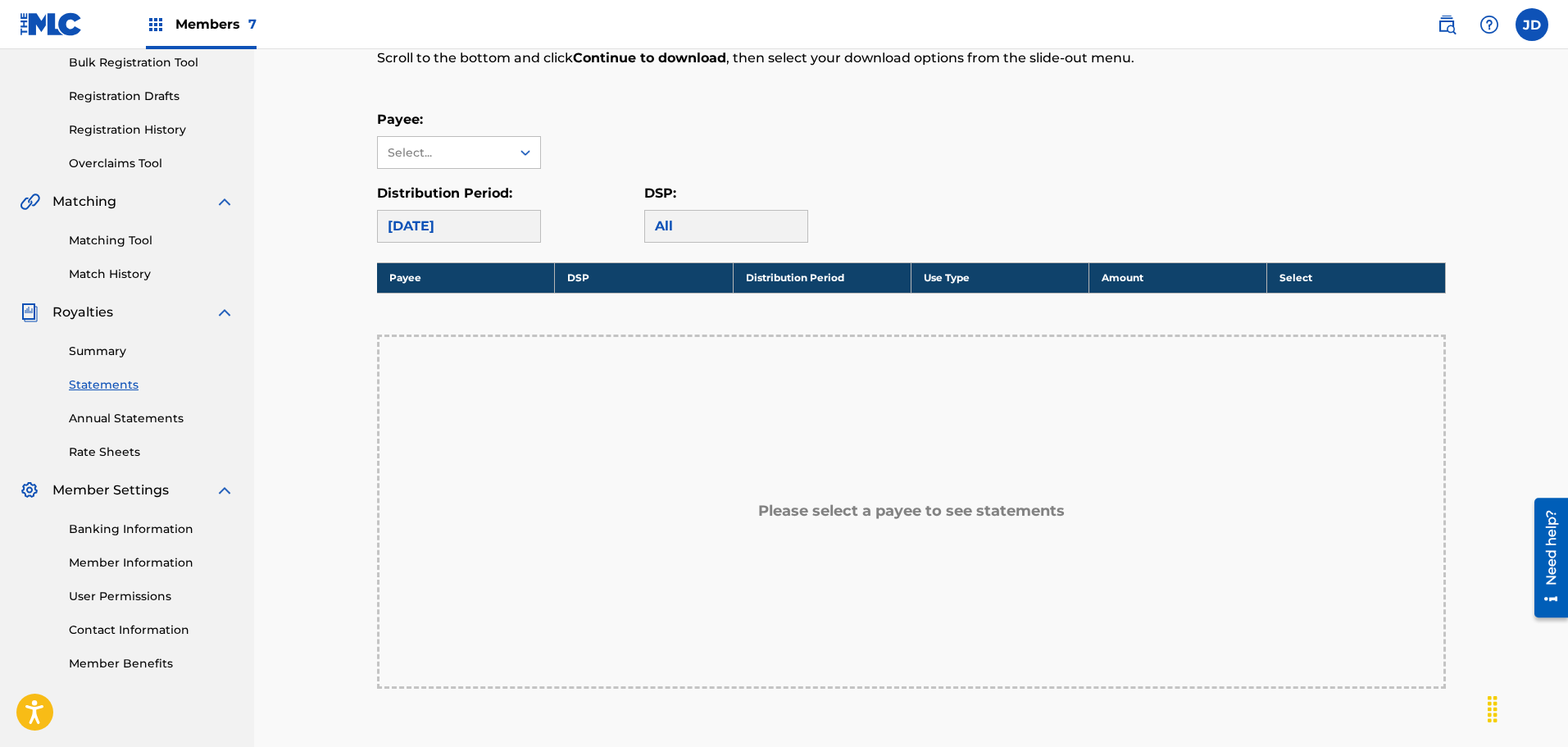
click at [735, 229] on div "All" at bounding box center [726, 226] width 164 height 32
click at [416, 283] on th "Payee" at bounding box center [465, 278] width 178 height 31
click at [842, 515] on h5 "Please select a payee to see statements" at bounding box center [912, 512] width 307 height 19
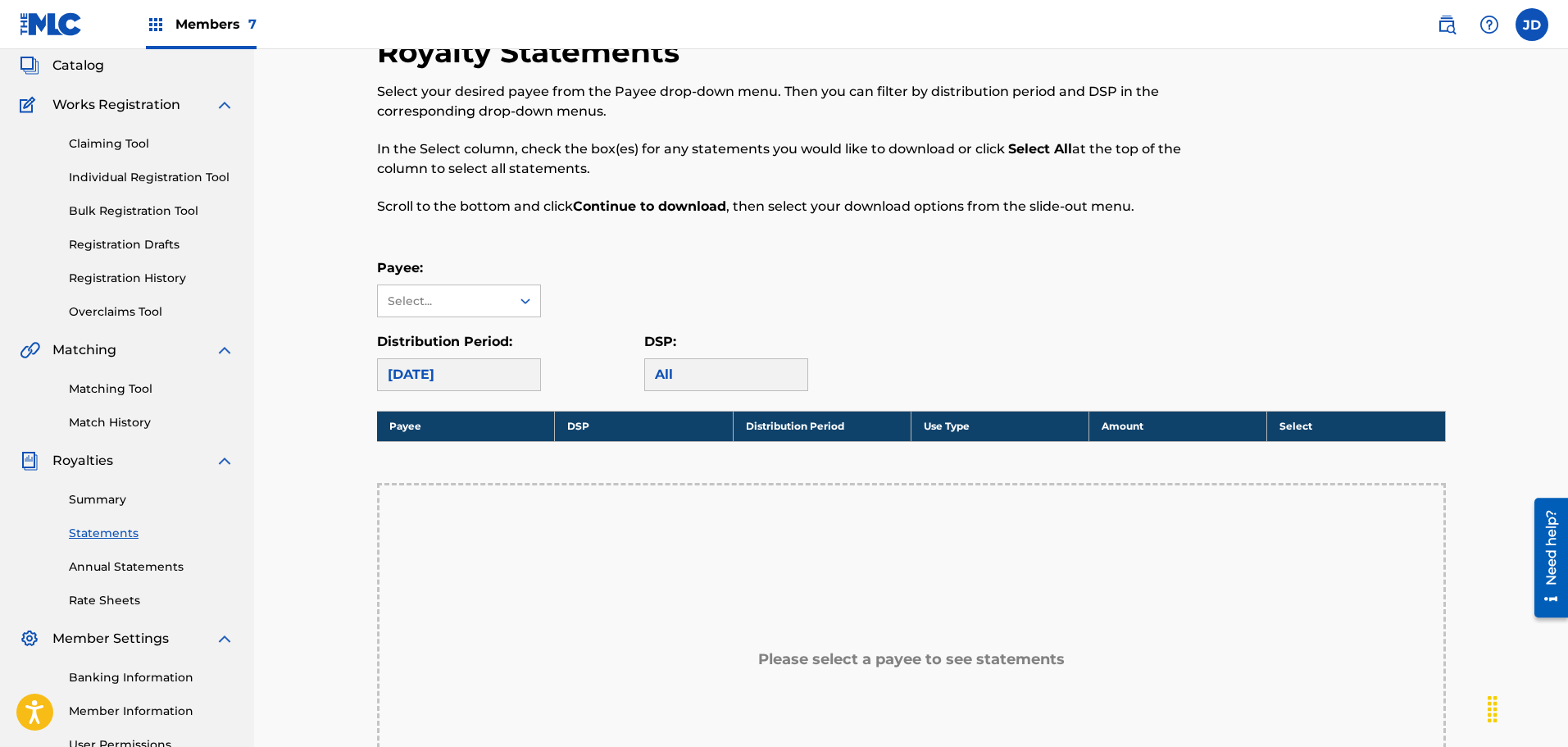
scroll to position [82, 0]
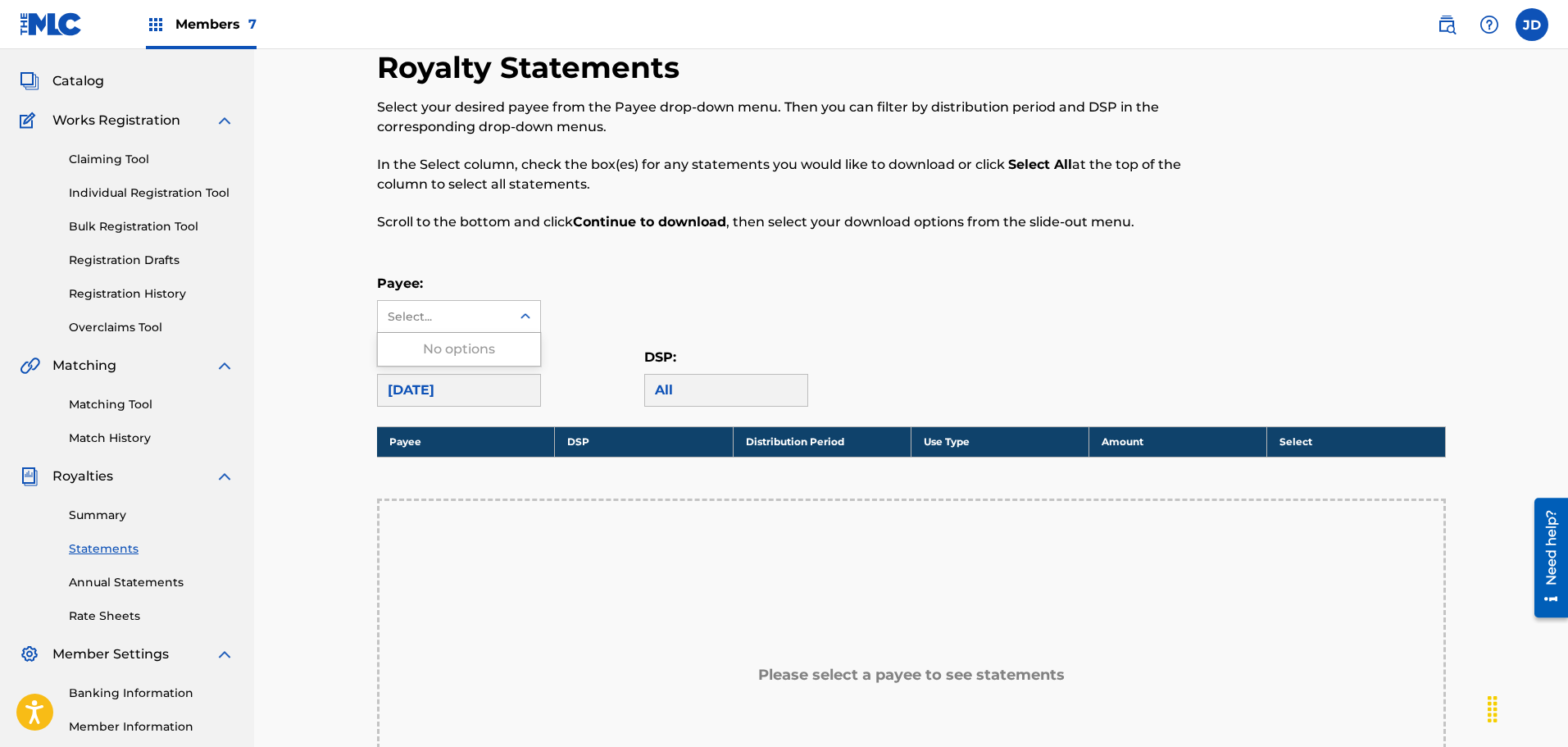
click at [528, 305] on div at bounding box center [525, 316] width 30 height 30
click at [591, 290] on div "Payee: Use Up and Down to choose options, press Enter to select the currently f…" at bounding box center [911, 303] width 1069 height 59
click at [490, 317] on div "Select..." at bounding box center [443, 317] width 112 height 17
click at [457, 344] on div "No options" at bounding box center [458, 349] width 162 height 32
click at [453, 351] on div "No options" at bounding box center [458, 349] width 162 height 32
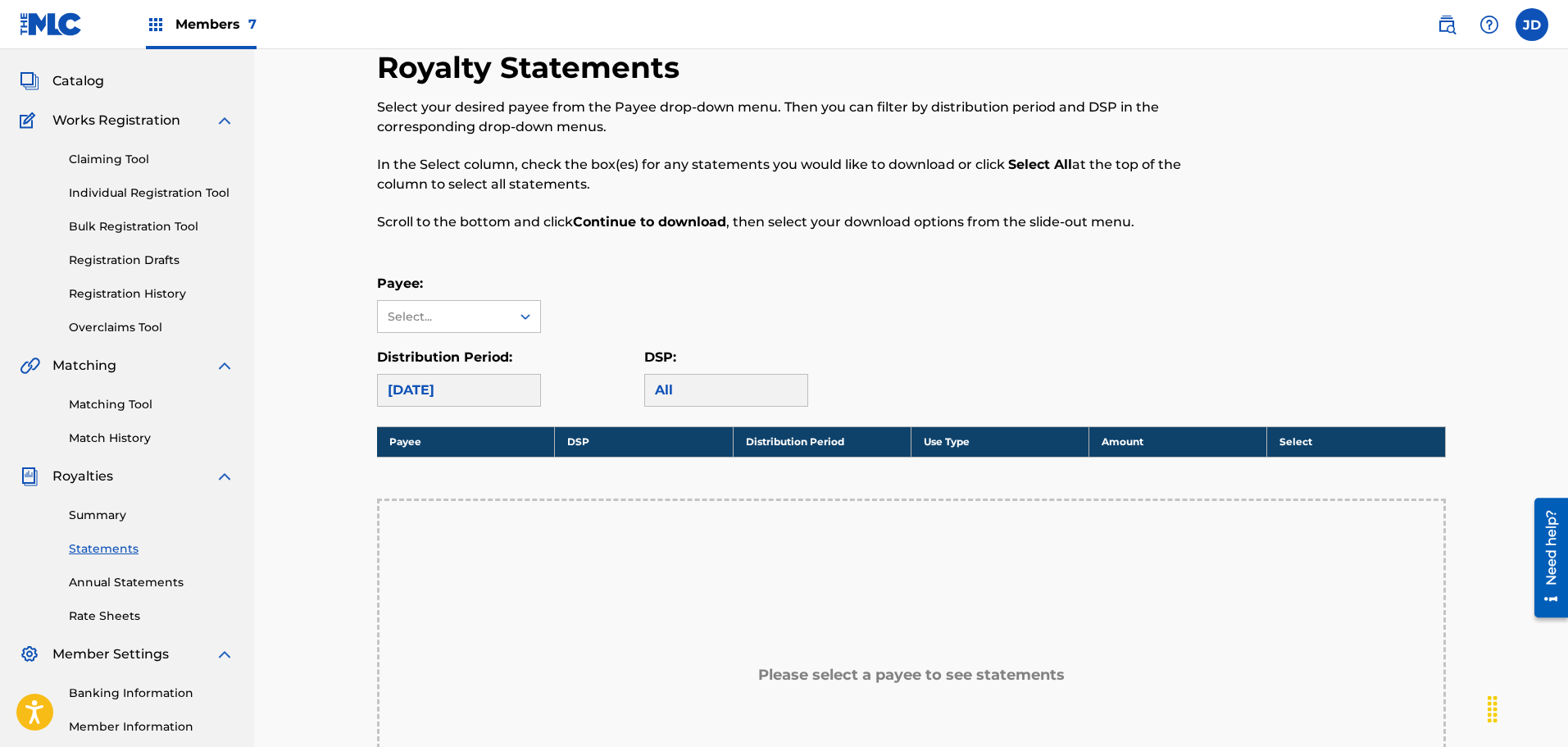
click at [627, 293] on div "Payee: Select..." at bounding box center [911, 303] width 1069 height 59
click at [414, 311] on div "Select..." at bounding box center [443, 317] width 112 height 17
click at [660, 282] on div "Payee: Select..." at bounding box center [911, 303] width 1069 height 59
click at [93, 72] on span "Catalog" at bounding box center [78, 81] width 52 height 20
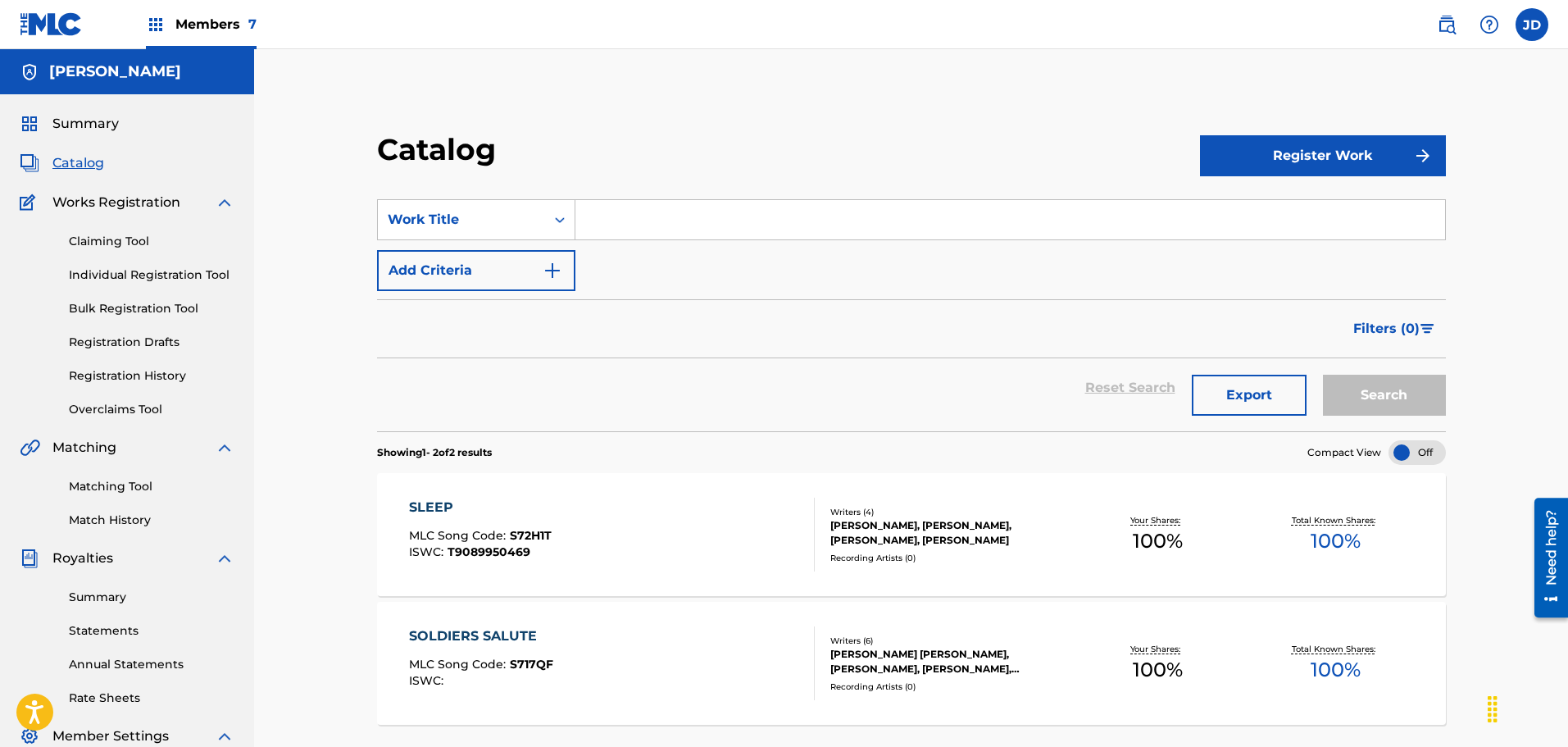
click at [225, 30] on span "Members 7" at bounding box center [216, 24] width 81 height 19
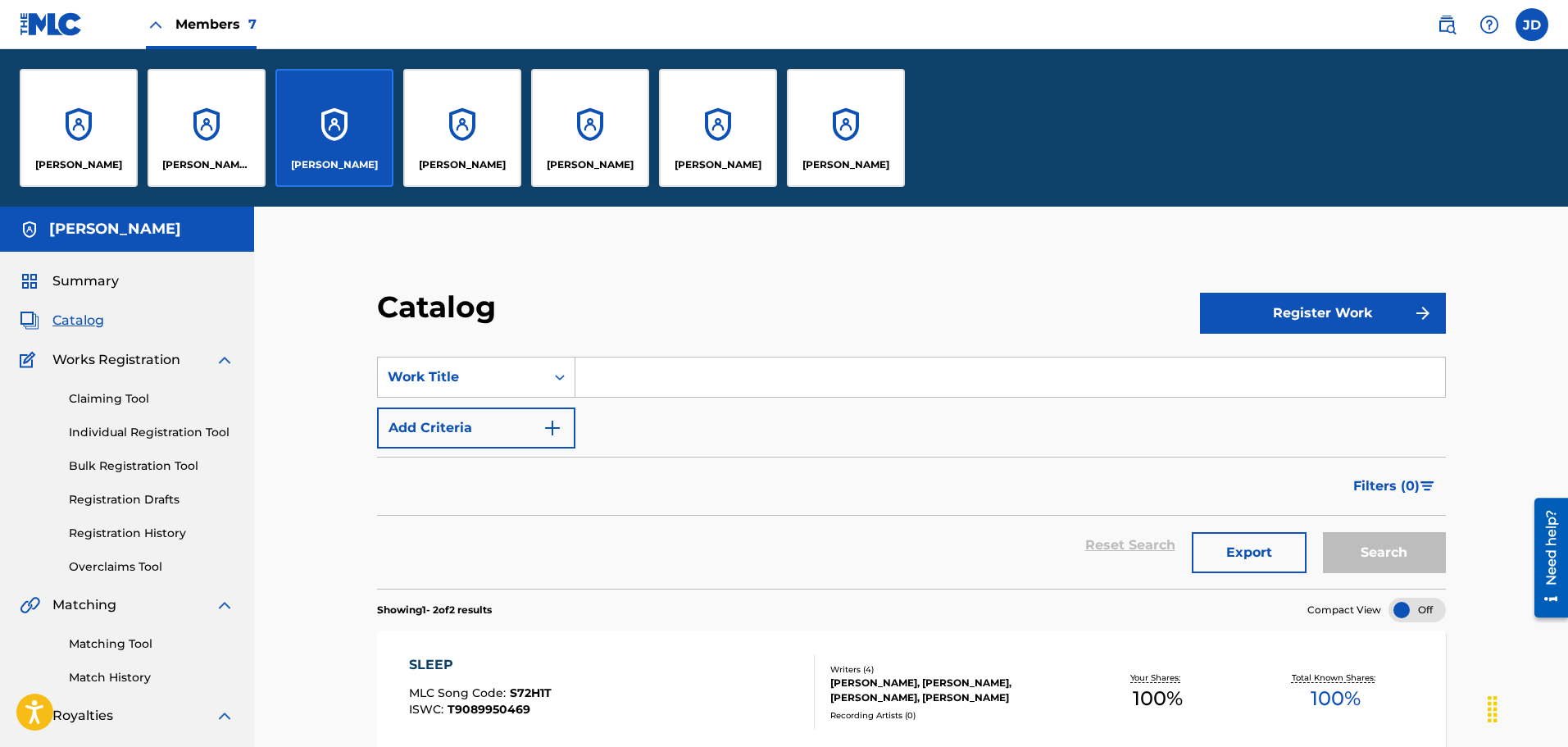
click at [91, 131] on div "[PERSON_NAME]" at bounding box center [78, 128] width 118 height 118
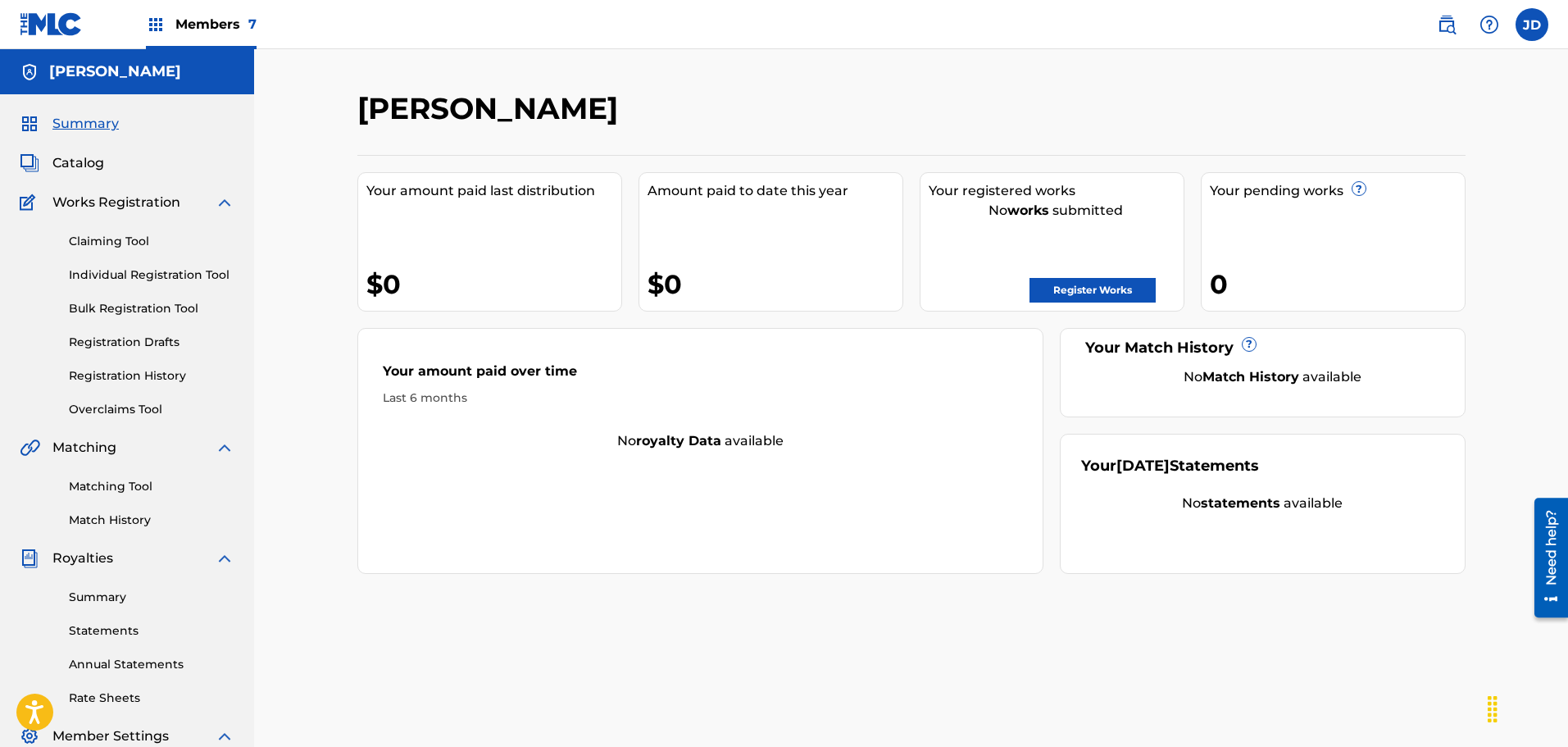
click at [1071, 292] on link "Register Works" at bounding box center [1092, 290] width 126 height 25
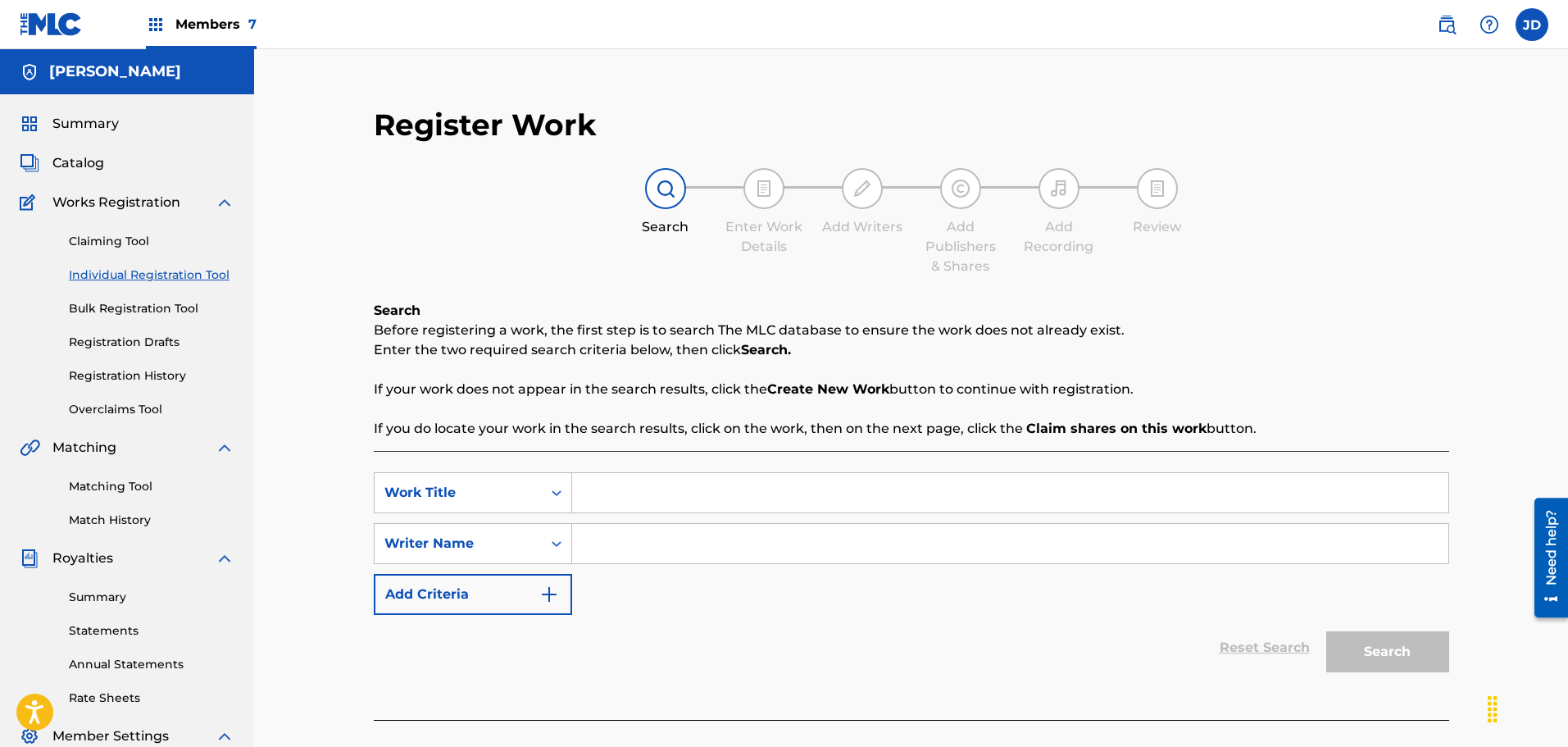
click at [620, 490] on input "Search Form" at bounding box center [1010, 493] width 876 height 39
type input "TOO LONG [MONEY CONVERSATIONS]"
click at [498, 553] on div "Writer Name" at bounding box center [473, 544] width 199 height 41
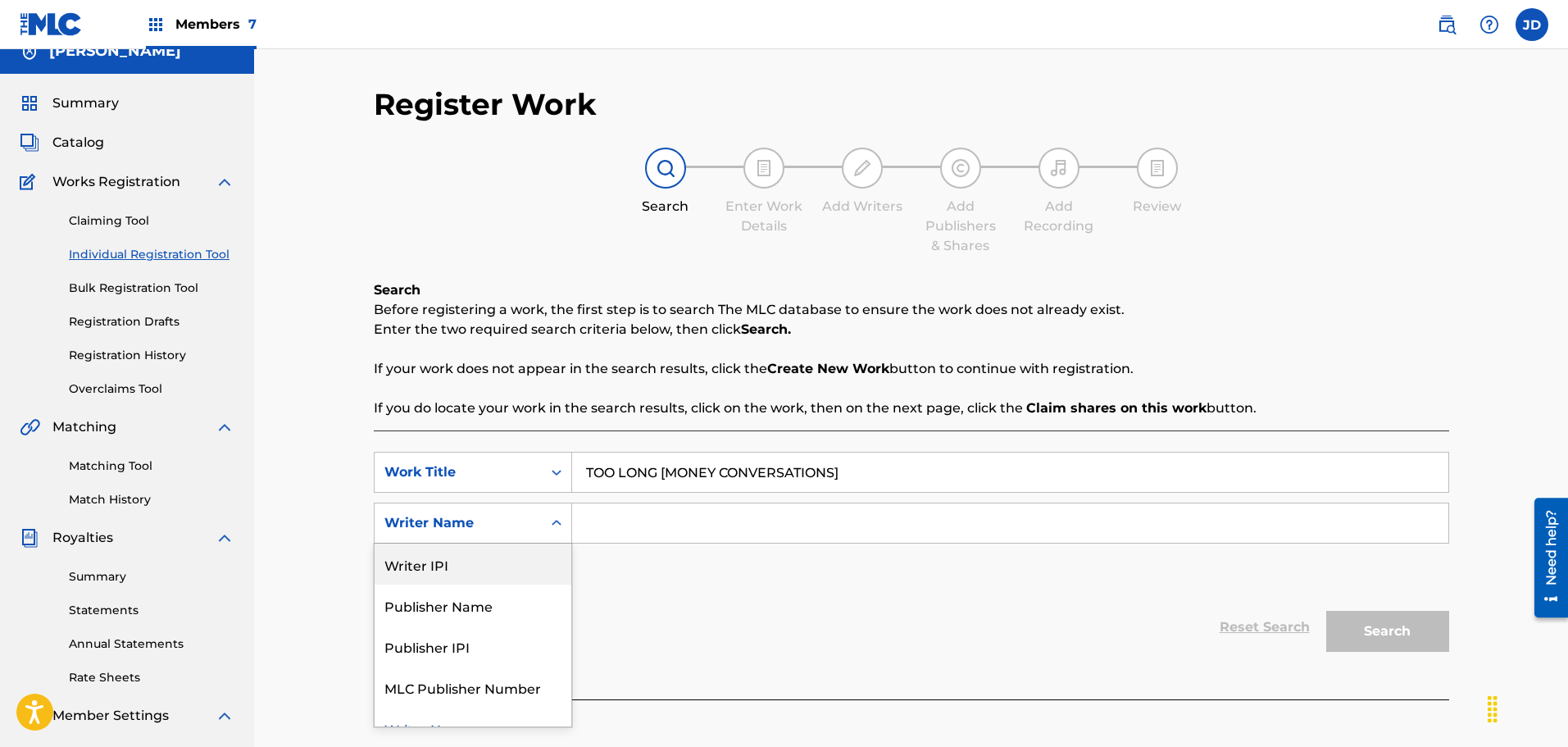
scroll to position [23, 0]
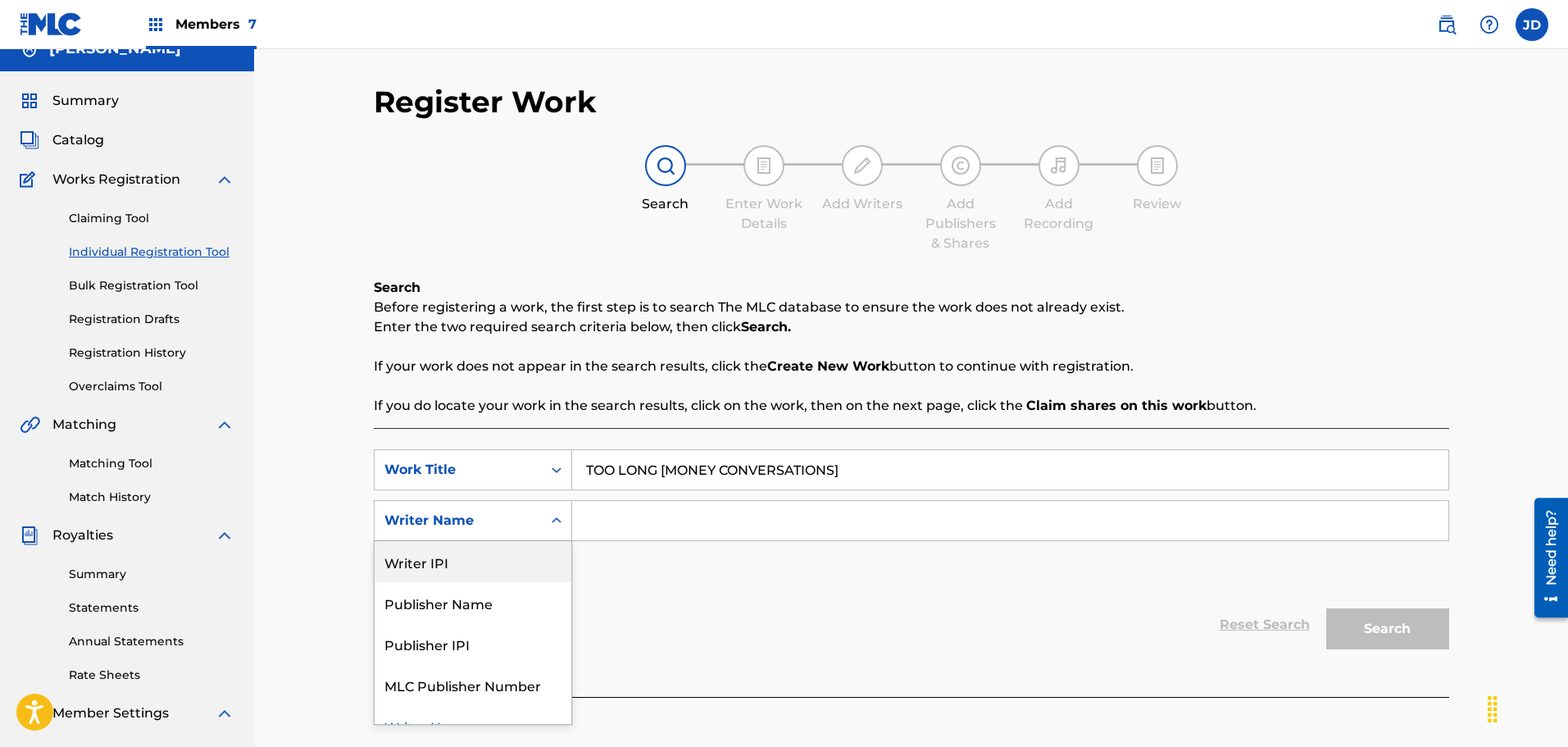
click at [516, 569] on div "Writer IPI" at bounding box center [473, 562] width 197 height 41
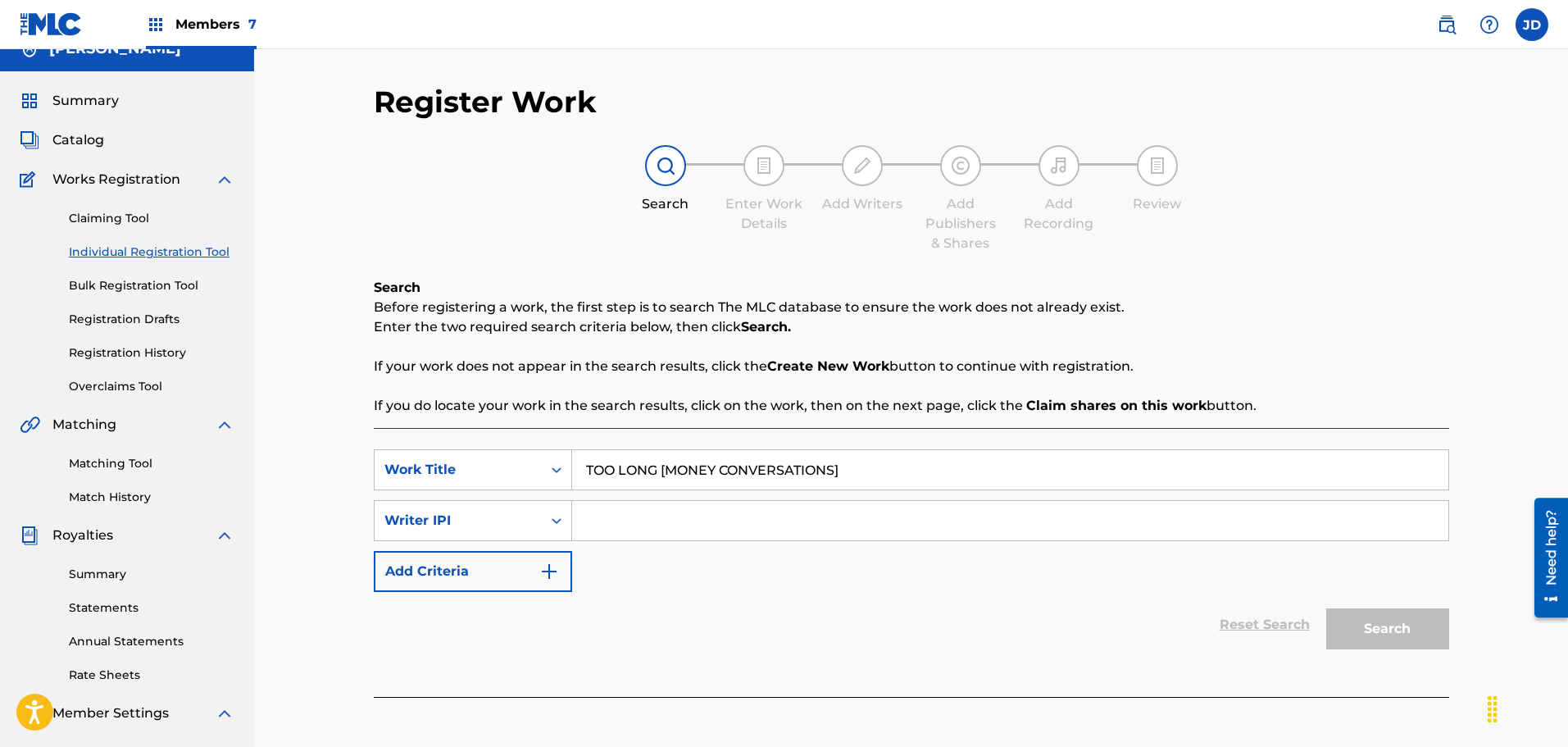
click at [662, 522] on input "Search Form" at bounding box center [1010, 521] width 876 height 39
paste input "600525988"
type input "600525988"
click at [1384, 634] on button "Search" at bounding box center [1387, 629] width 123 height 41
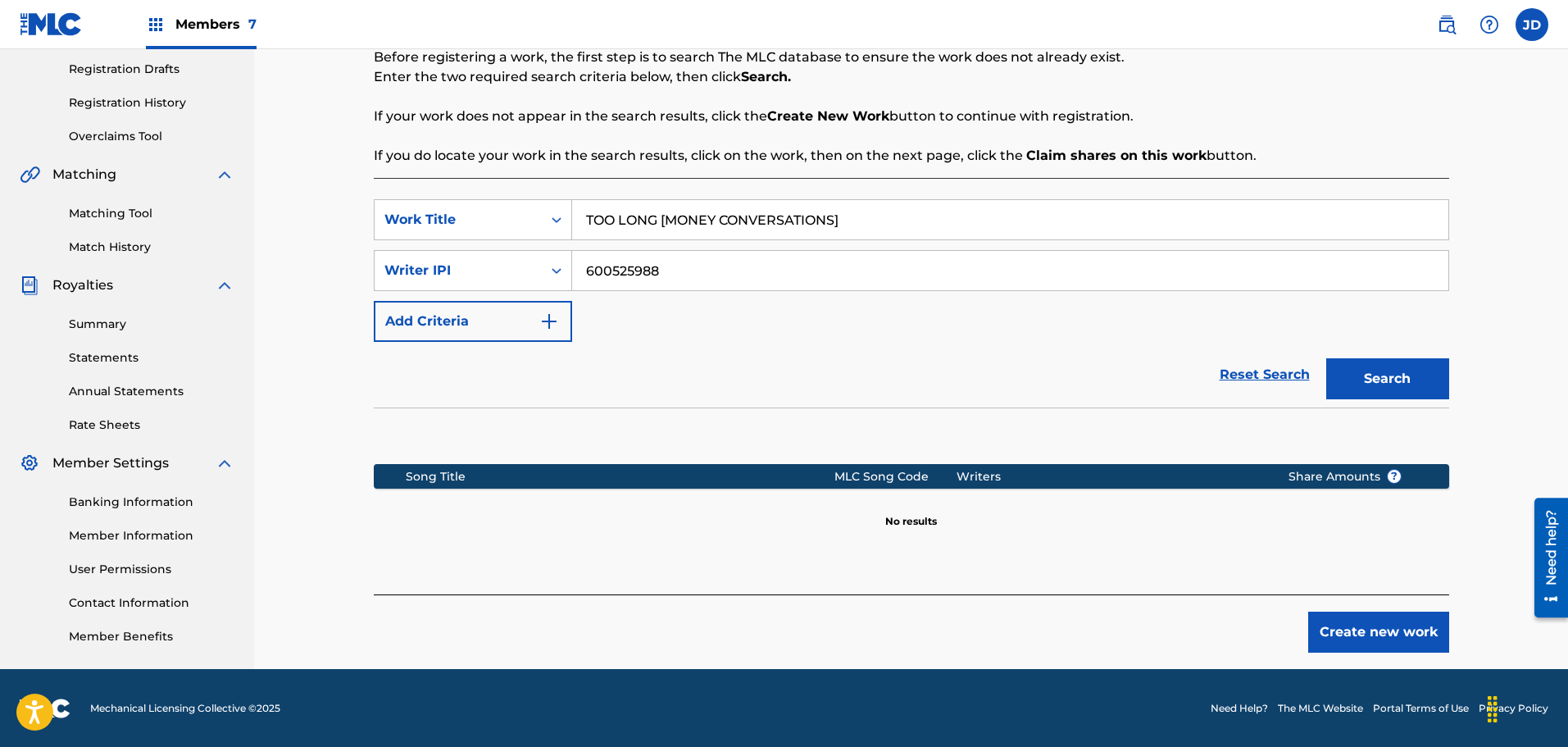
scroll to position [274, 0]
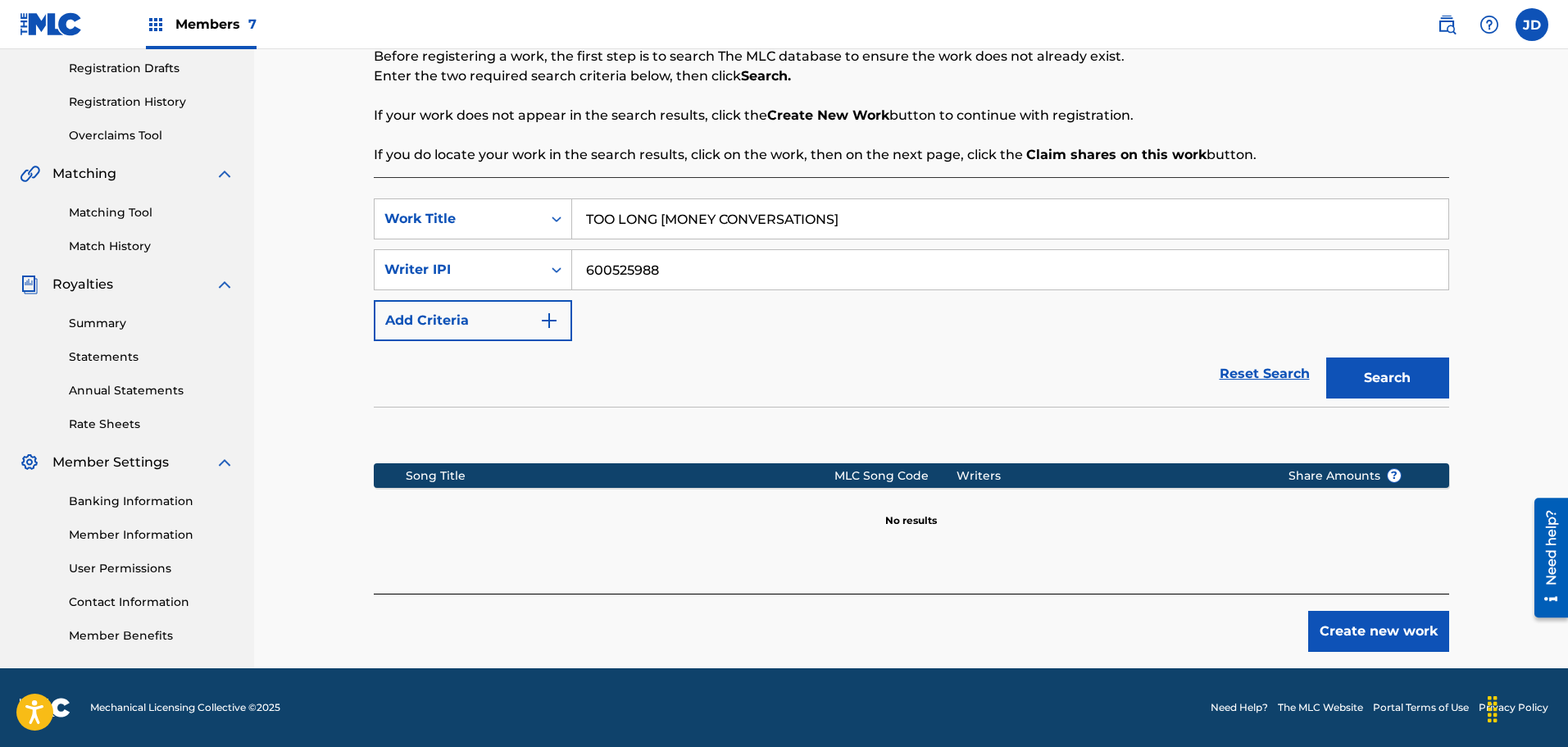
click at [1351, 637] on button "Create new work" at bounding box center [1378, 632] width 141 height 41
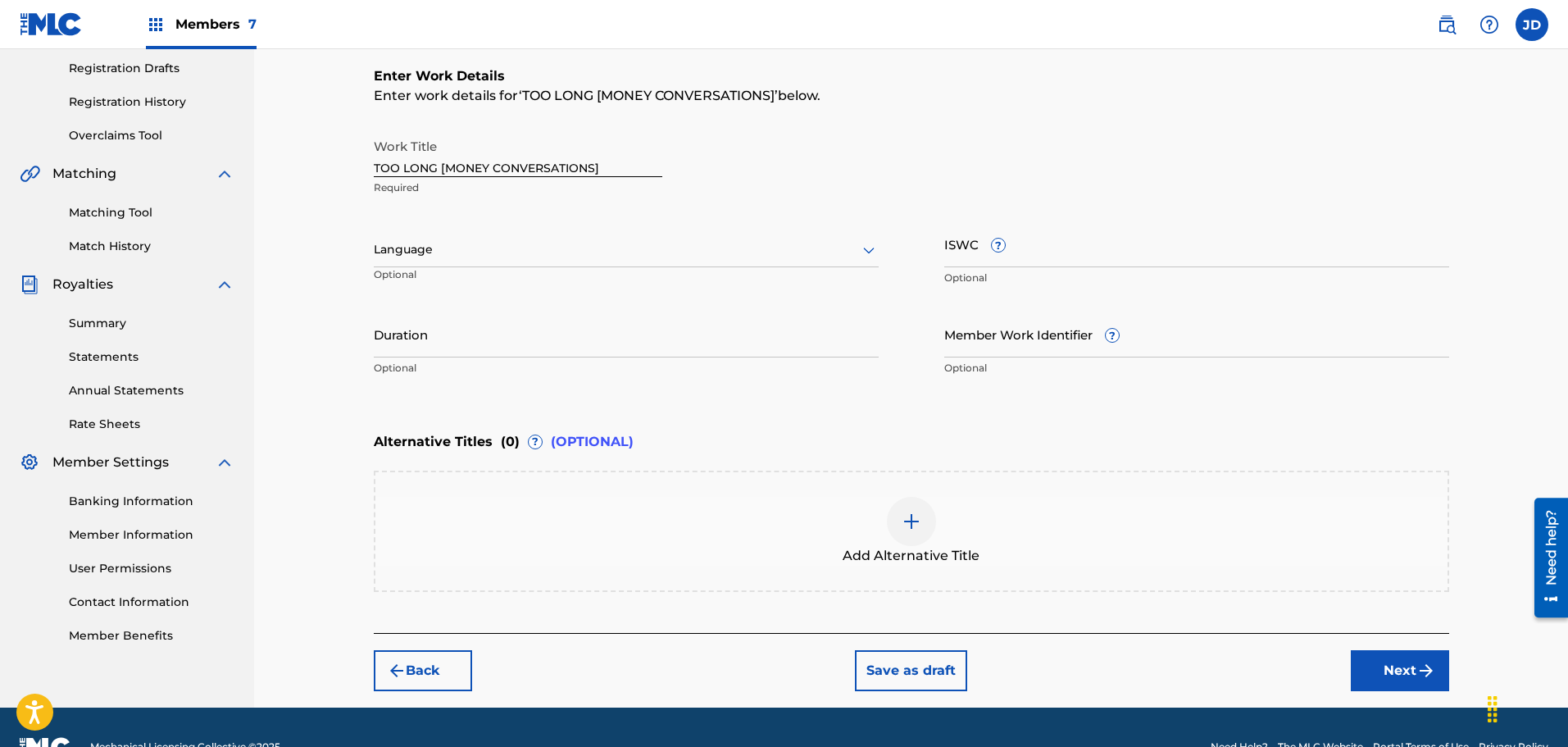
click at [519, 245] on div at bounding box center [626, 250] width 504 height 20
click at [452, 292] on div "English" at bounding box center [626, 286] width 504 height 37
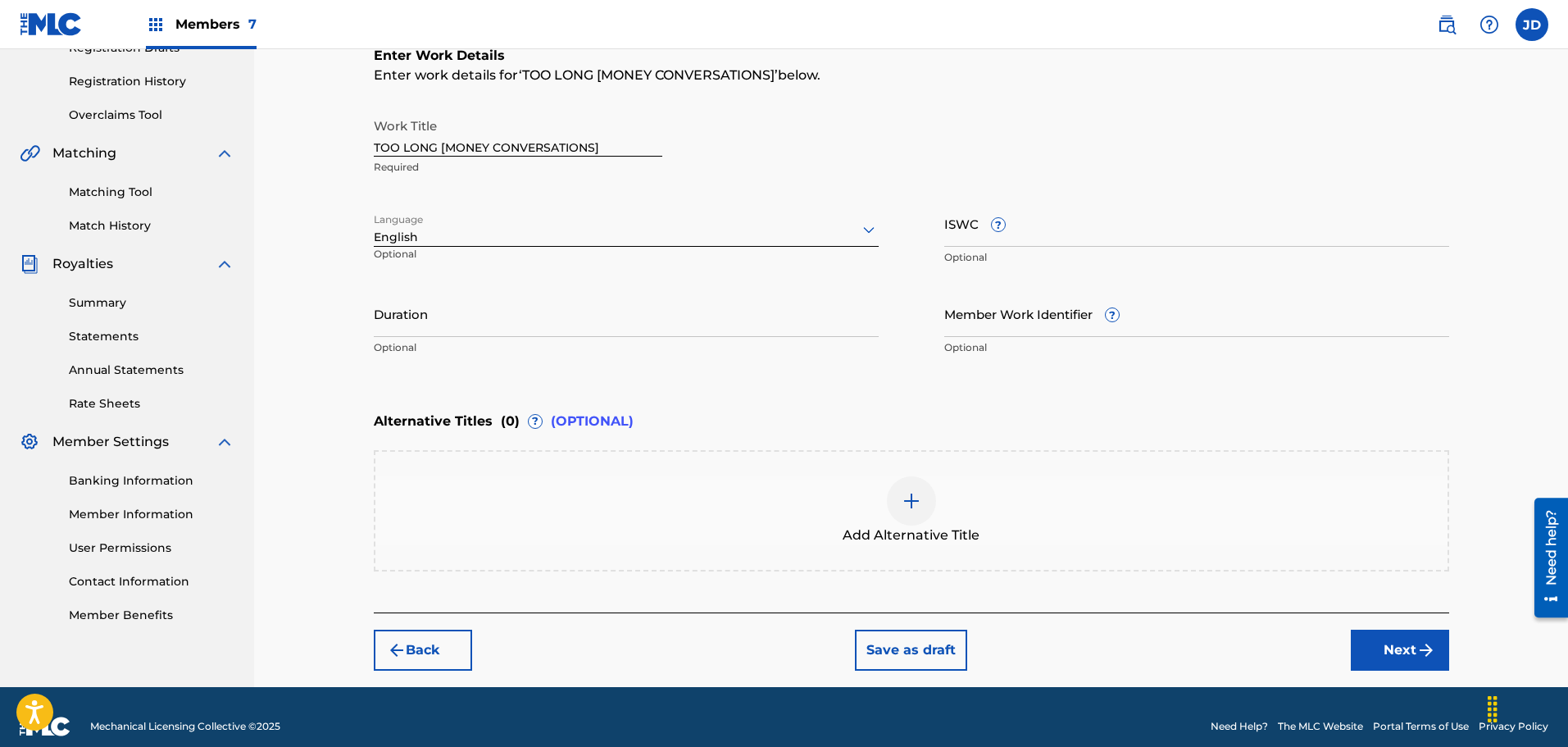
scroll to position [313, 0]
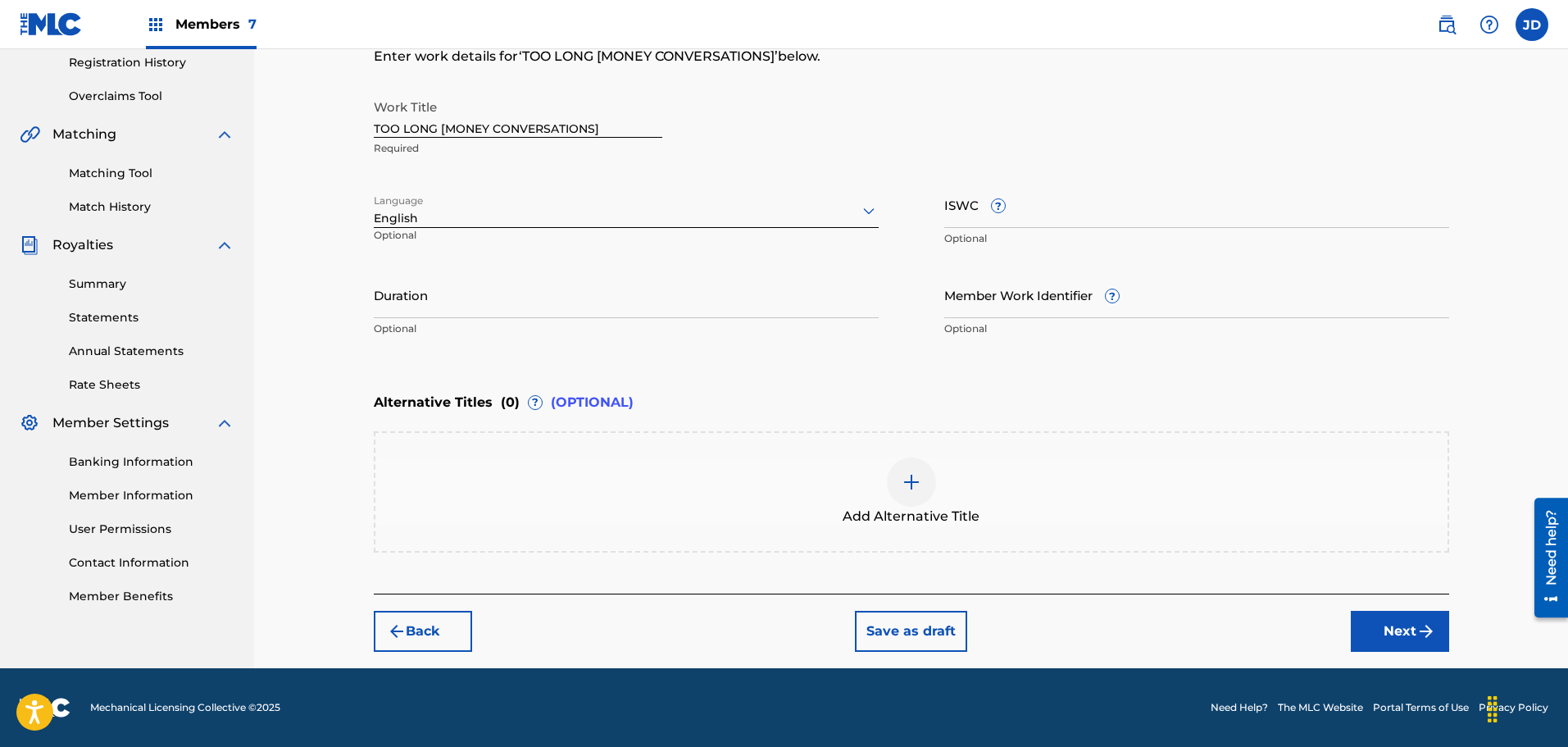
click at [902, 622] on button "Save as draft" at bounding box center [911, 632] width 112 height 41
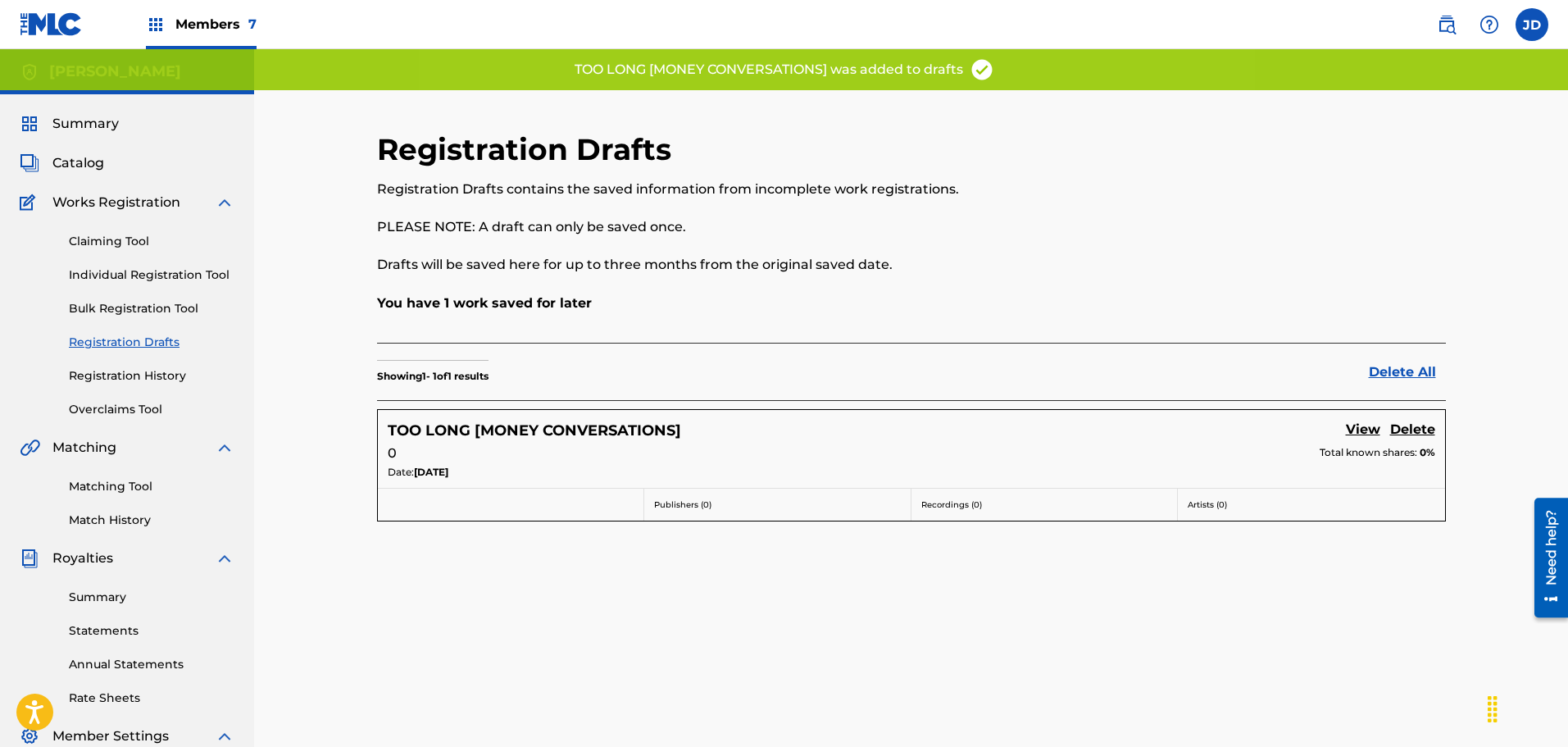
click at [1534, 26] on label at bounding box center [1531, 25] width 32 height 32
click at [1532, 25] on input "[PERSON_NAME] [EMAIL_ADDRESS][DOMAIN_NAME] Profile Log out" at bounding box center [1532, 25] width 0 height 0
